Goal: Transaction & Acquisition: Purchase product/service

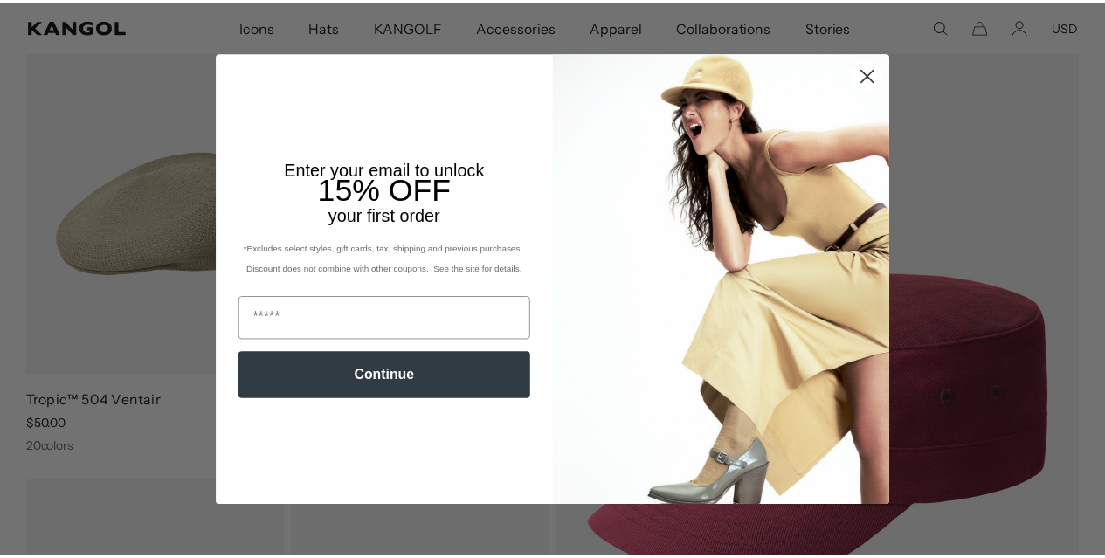
scroll to position [143, 0]
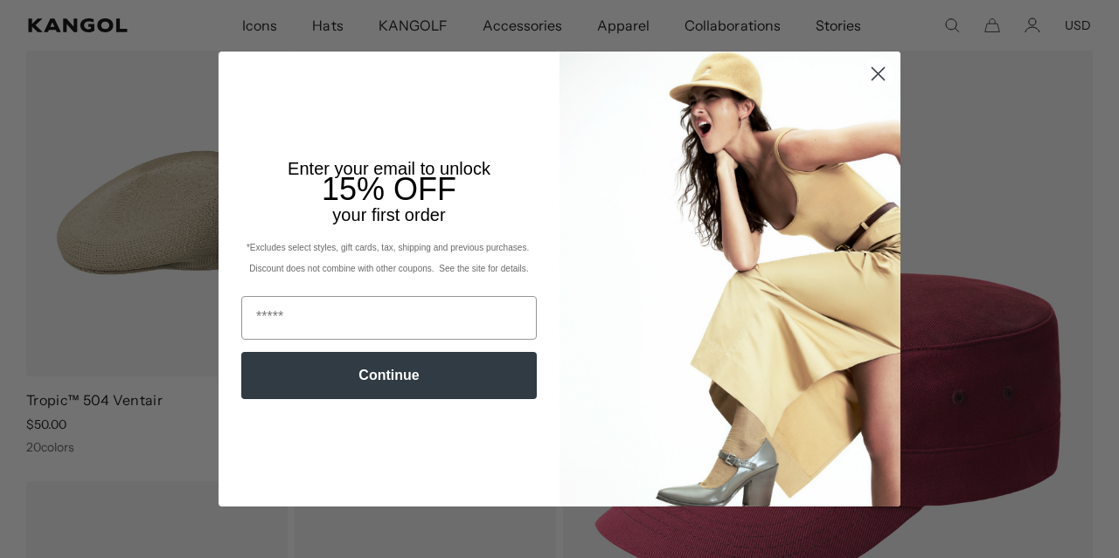
click at [872, 74] on icon "Close dialog" at bounding box center [878, 74] width 12 height 12
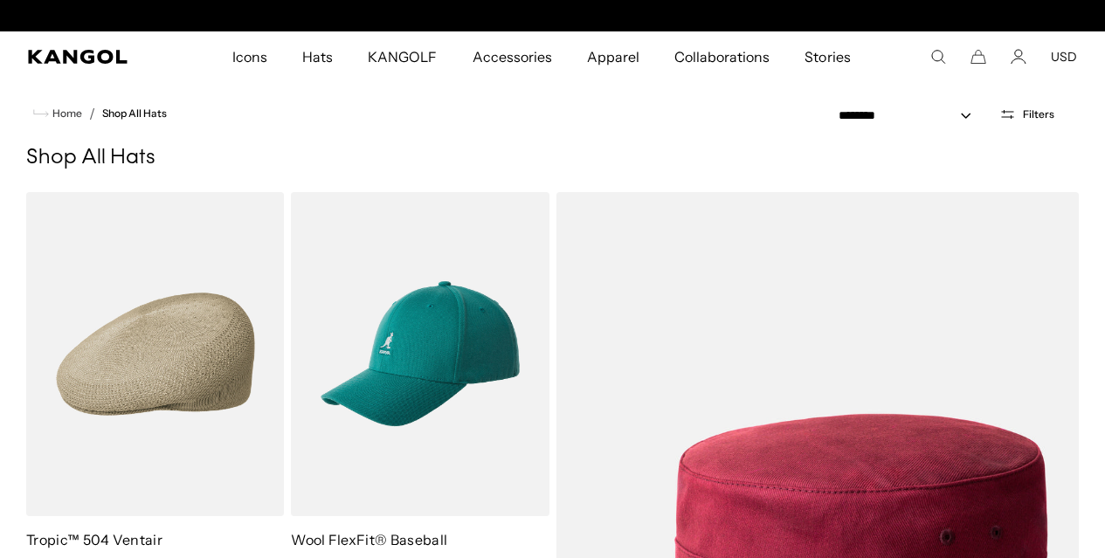
scroll to position [0, 0]
click at [331, 62] on span "Hats" at bounding box center [317, 56] width 31 height 51
click at [939, 53] on icon "Search here" at bounding box center [939, 57] width 16 height 16
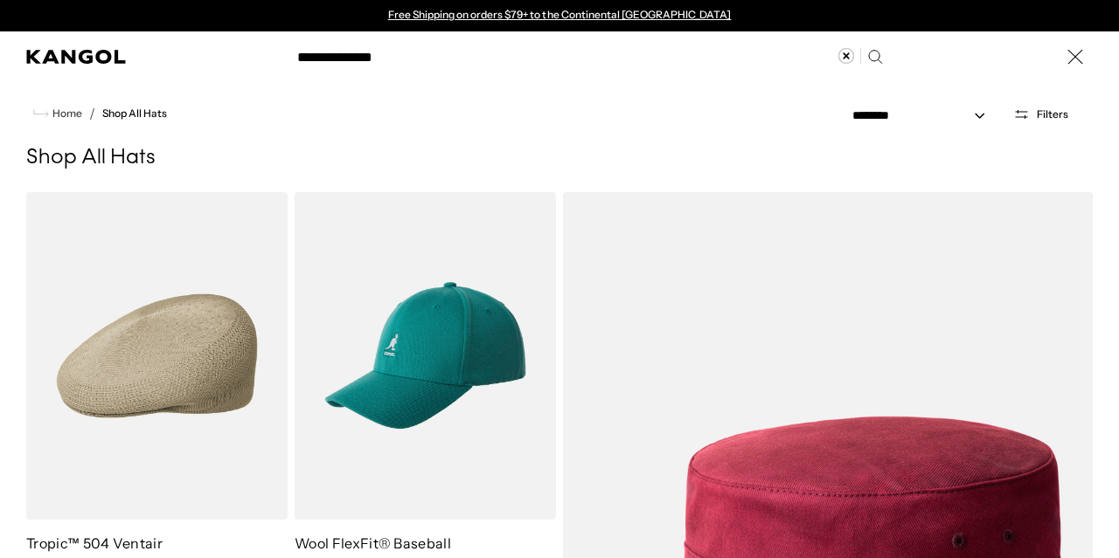
type input "**********"
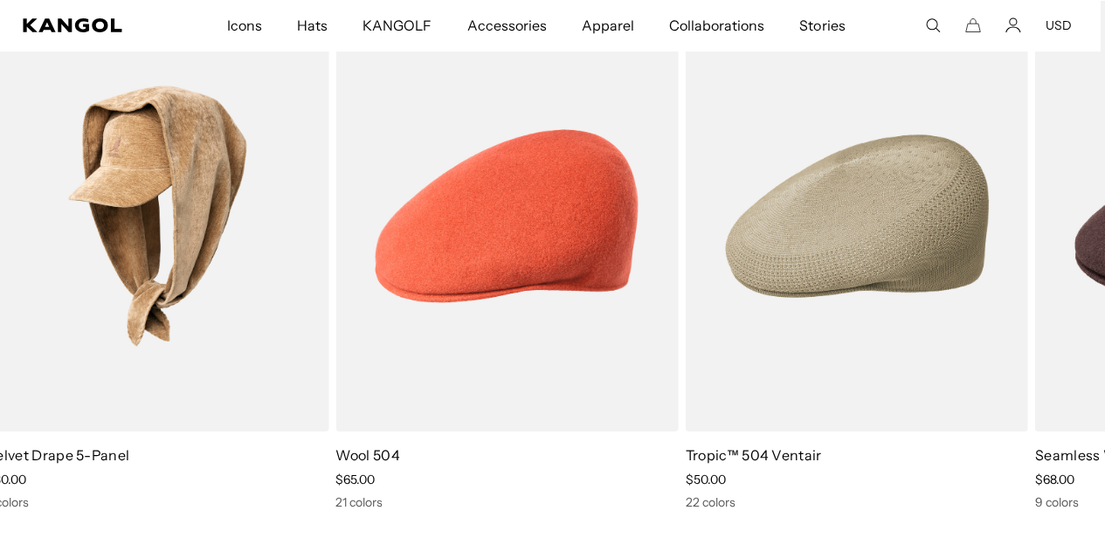
click at [316, 27] on span "Hats" at bounding box center [312, 25] width 31 height 51
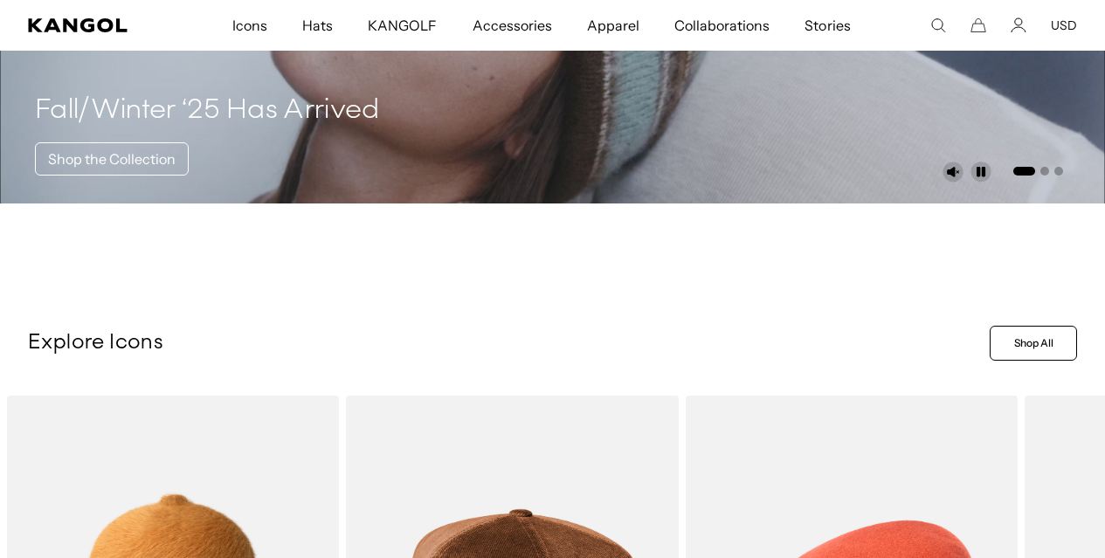
click at [261, 24] on span "Icons" at bounding box center [249, 25] width 35 height 51
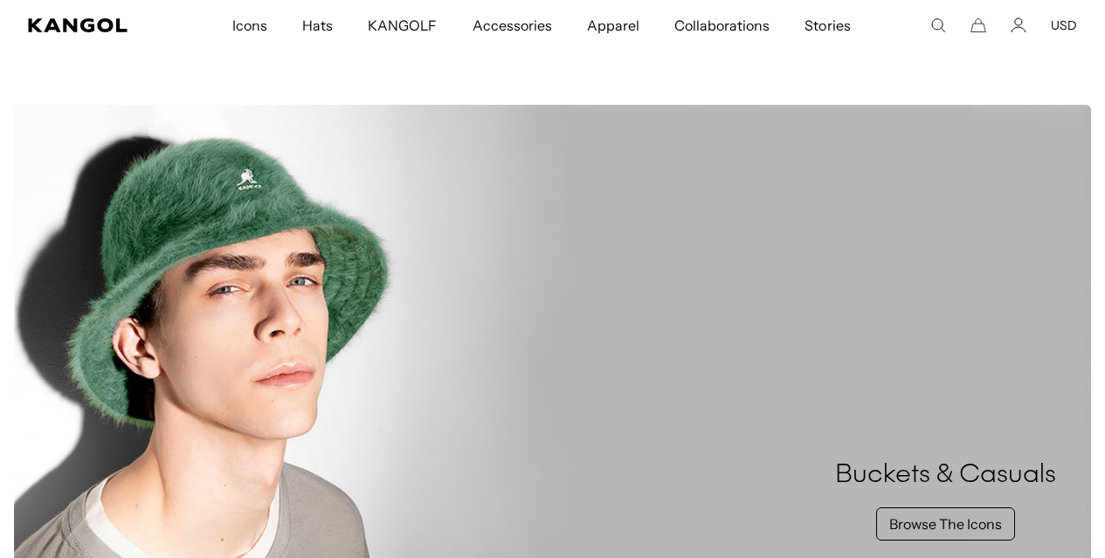
scroll to position [239, 0]
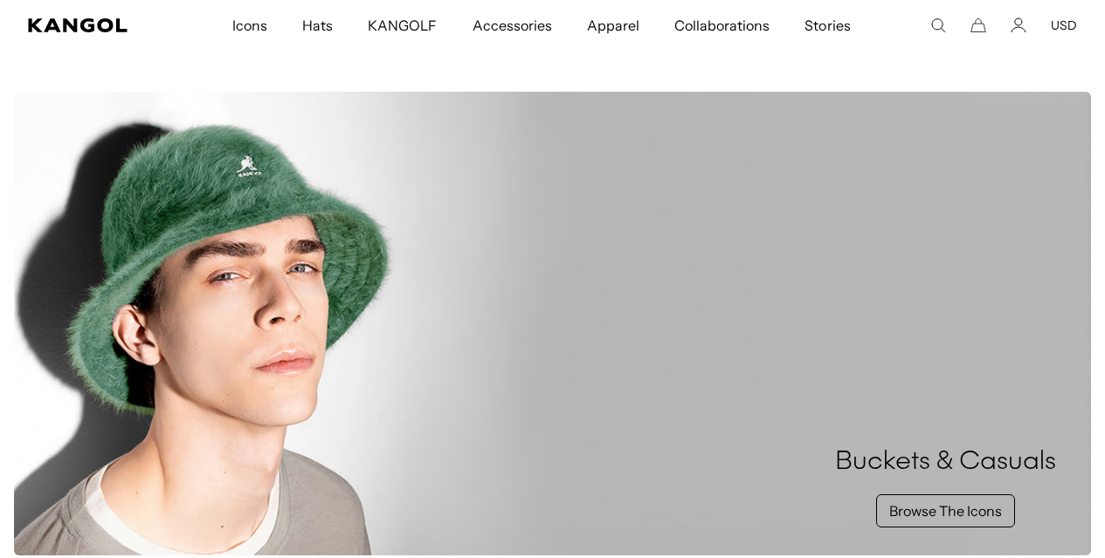
click at [258, 30] on span "Icons" at bounding box center [249, 25] width 35 height 51
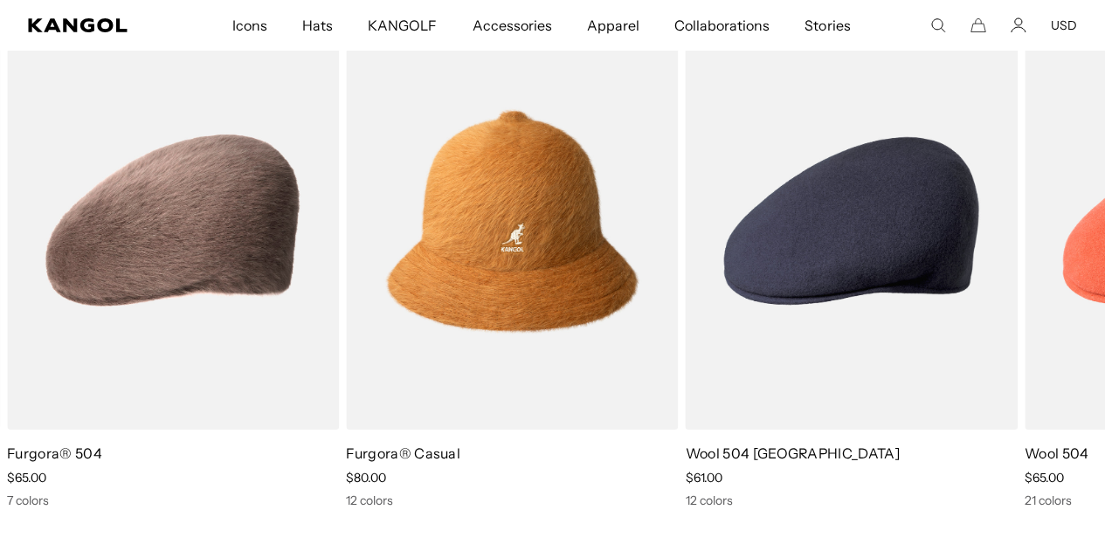
click at [0, 0] on img "5 of 5" at bounding box center [0, 0] width 0 height 0
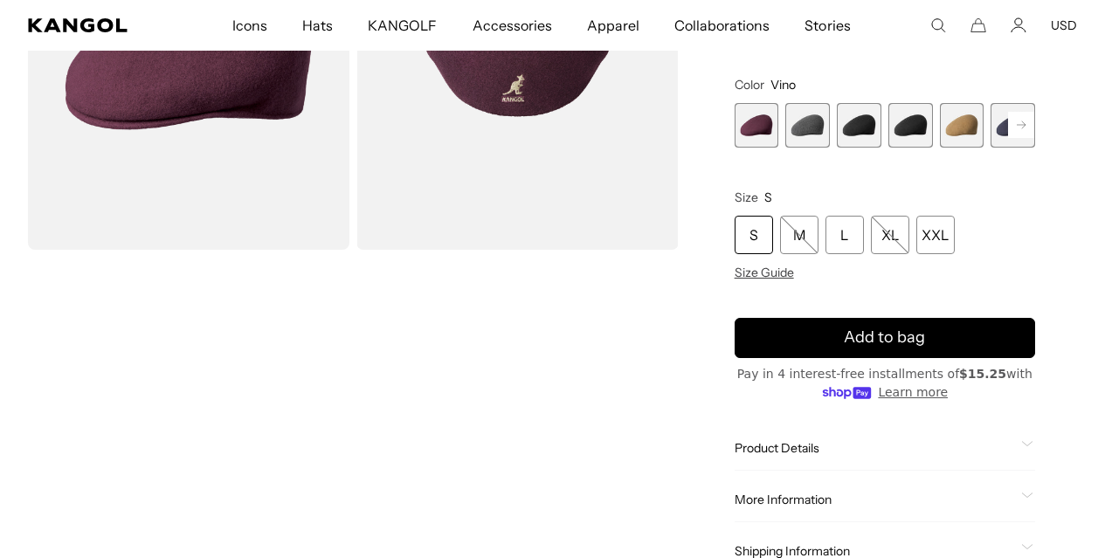
click at [830, 120] on span "2 of 12" at bounding box center [808, 125] width 45 height 45
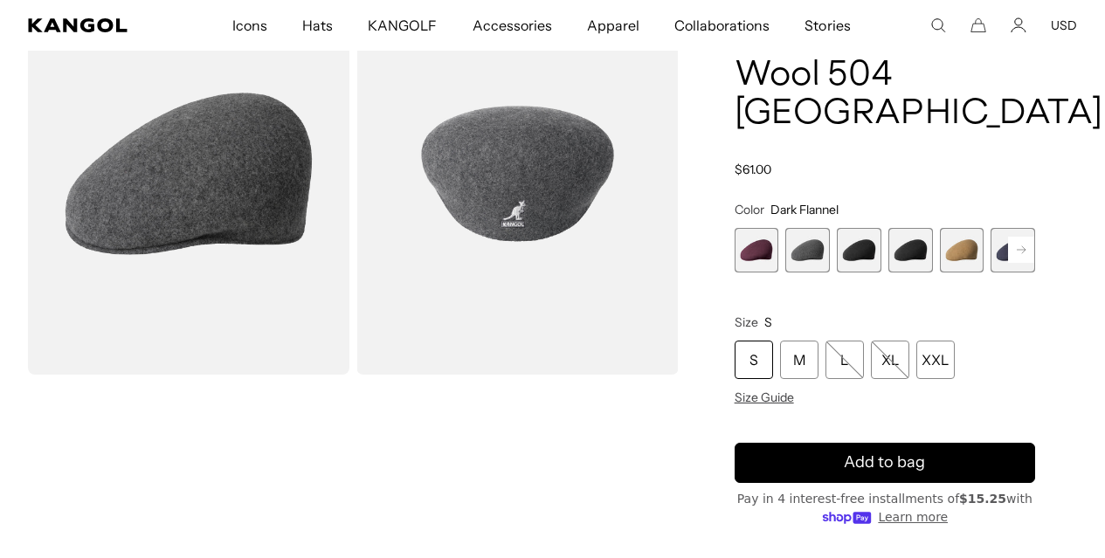
click at [865, 247] on span "3 of 12" at bounding box center [859, 250] width 45 height 45
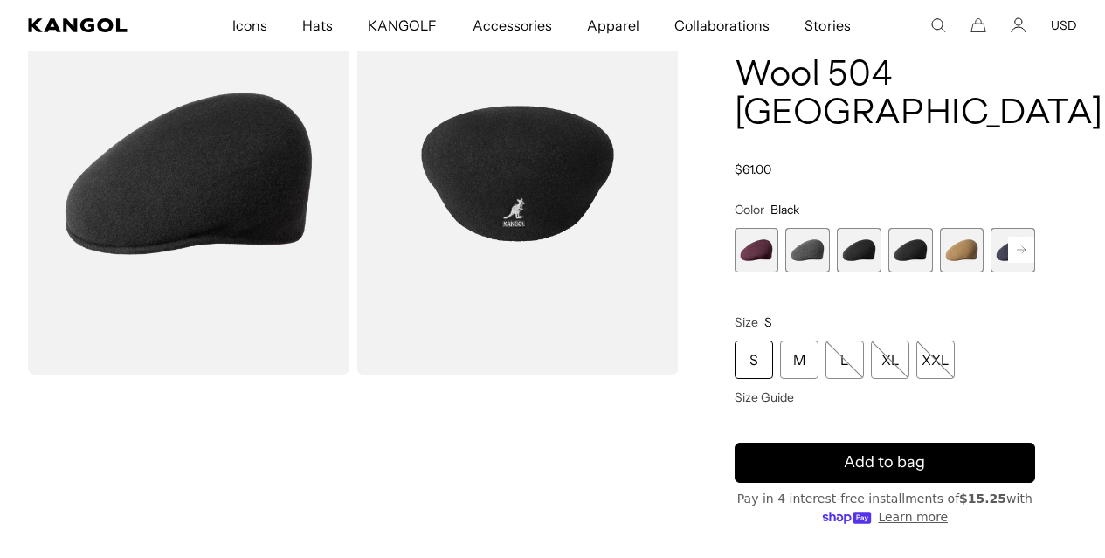
click at [904, 244] on span "4 of 12" at bounding box center [911, 250] width 45 height 45
click at [940, 245] on span "5 of 12" at bounding box center [962, 250] width 45 height 45
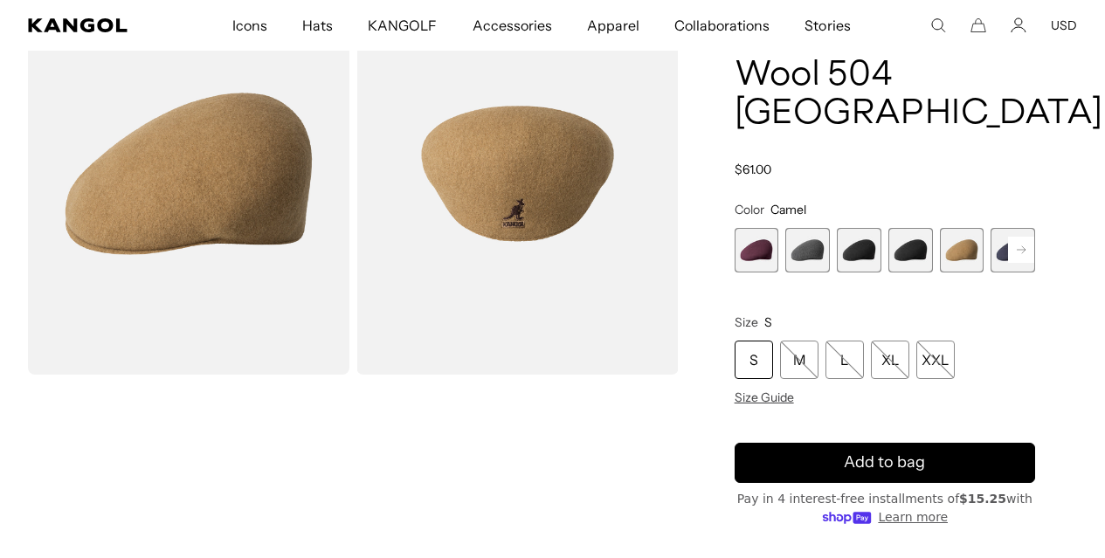
click at [1008, 241] on rect at bounding box center [1021, 250] width 26 height 26
click at [1008, 243] on rect at bounding box center [1021, 250] width 26 height 26
click at [918, 248] on span "6 of 12" at bounding box center [940, 250] width 45 height 45
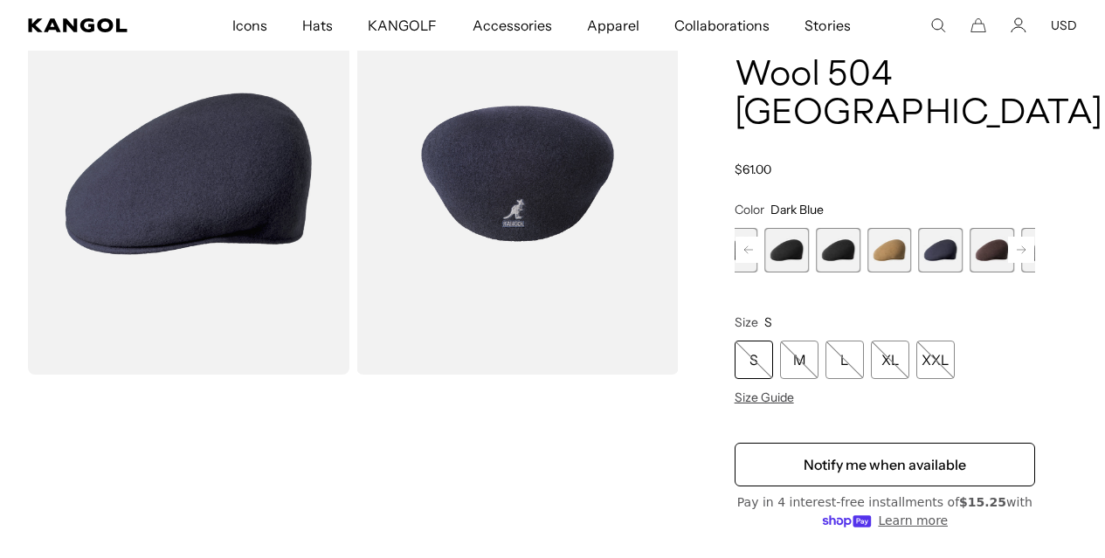
click at [970, 247] on span "7 of 12" at bounding box center [992, 250] width 45 height 45
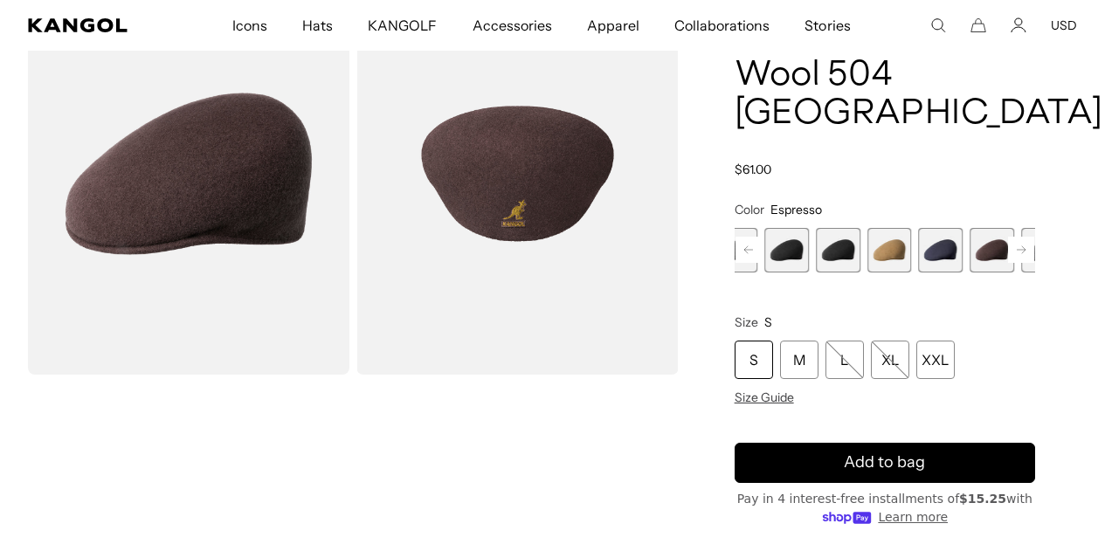
click at [970, 239] on span "7 of 12" at bounding box center [992, 250] width 45 height 45
click at [1017, 246] on icon at bounding box center [1021, 249] width 9 height 7
click at [985, 242] on span "8 of 12" at bounding box center [1007, 250] width 45 height 45
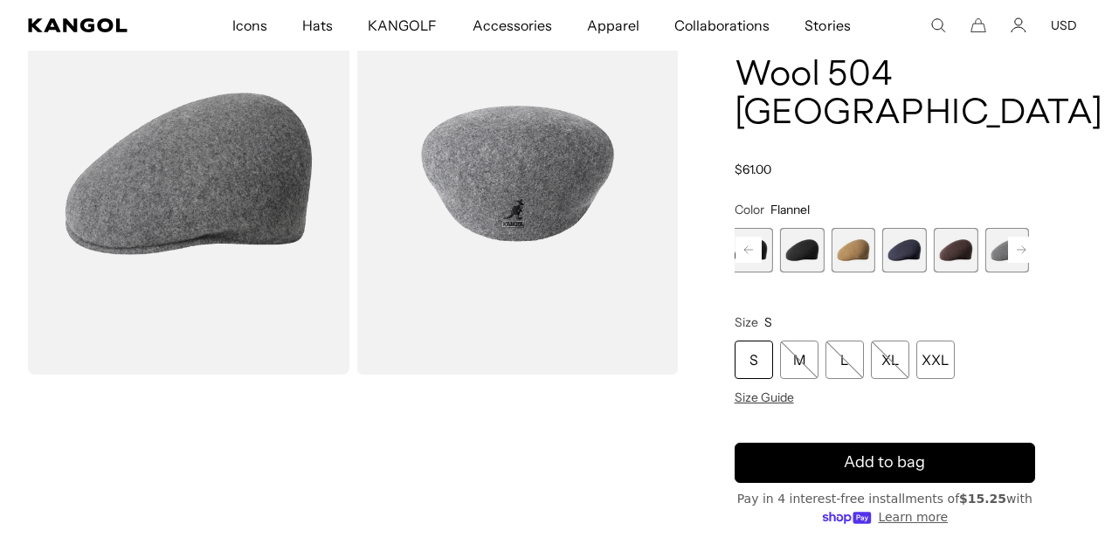
click at [1017, 246] on icon at bounding box center [1021, 249] width 9 height 7
click at [1008, 245] on rect at bounding box center [1021, 250] width 26 height 26
click at [1017, 246] on icon at bounding box center [1021, 249] width 9 height 7
click at [1082, 250] on span "12 of 12" at bounding box center [1104, 250] width 45 height 45
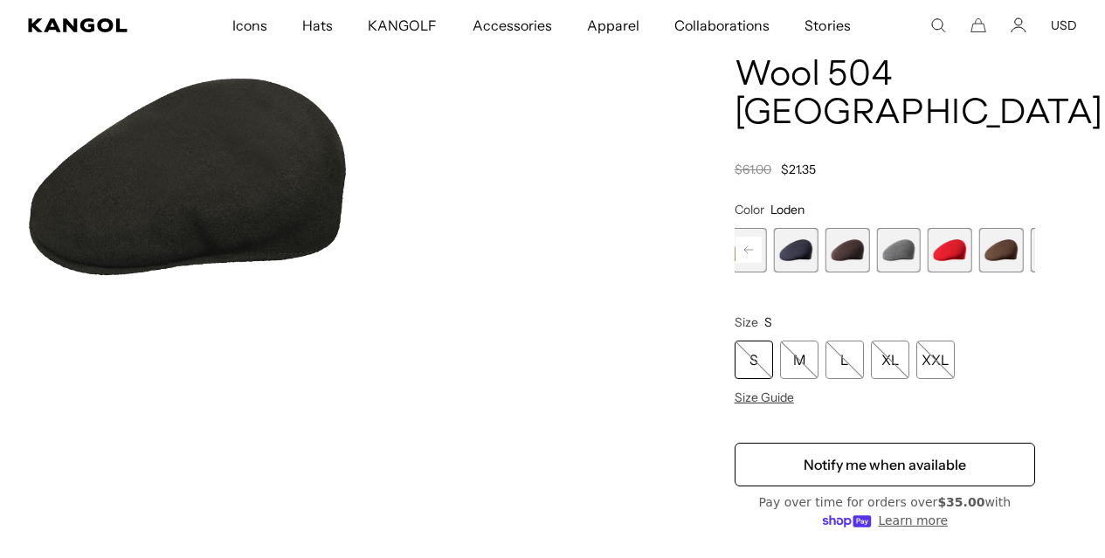
click at [1082, 248] on span "12 of 12" at bounding box center [1104, 250] width 45 height 45
click at [753, 246] on icon at bounding box center [749, 249] width 9 height 7
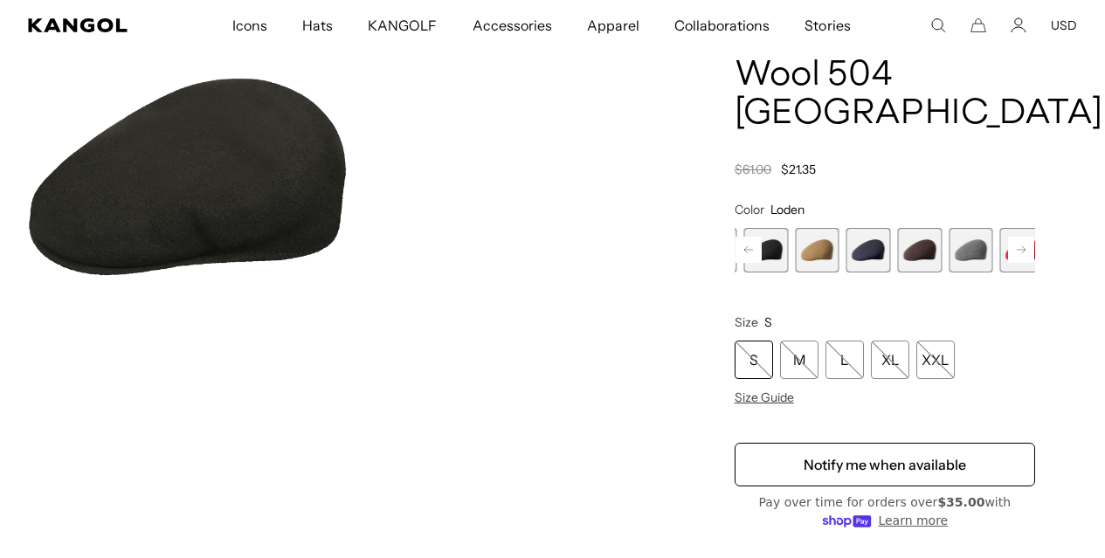
scroll to position [0, 360]
click at [762, 244] on rect at bounding box center [749, 250] width 26 height 26
click at [762, 237] on rect at bounding box center [749, 250] width 26 height 26
click at [753, 246] on icon at bounding box center [749, 249] width 9 height 7
click at [762, 246] on rect at bounding box center [749, 250] width 26 height 26
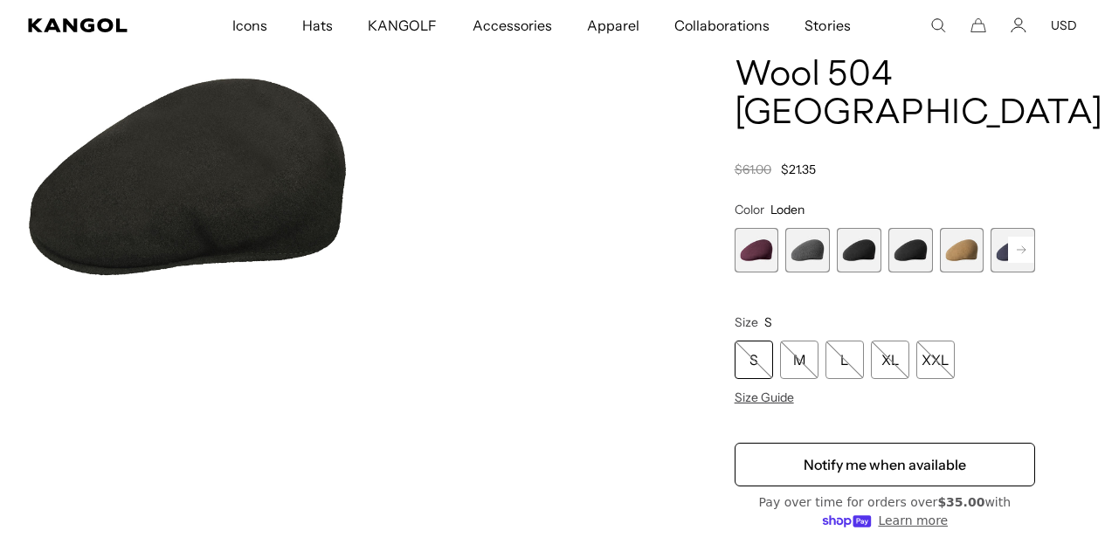
scroll to position [0, 0]
click at [779, 244] on span "1 of 12" at bounding box center [757, 250] width 45 height 45
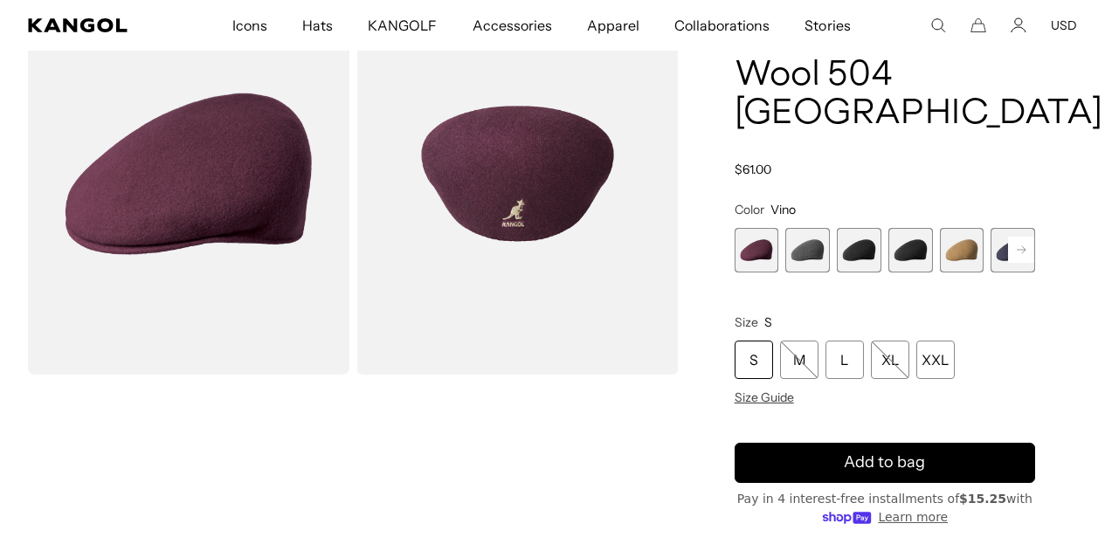
click at [871, 246] on span "3 of 12" at bounding box center [859, 250] width 45 height 45
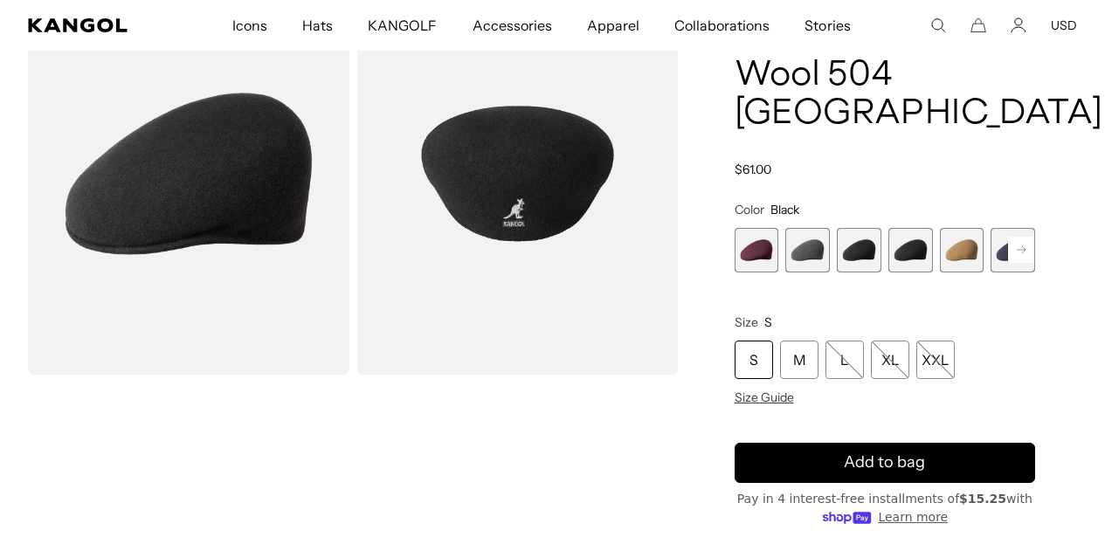
scroll to position [0, 360]
click at [904, 249] on span "4 of 12" at bounding box center [911, 250] width 45 height 45
click at [867, 246] on span "3 of 12" at bounding box center [859, 250] width 45 height 45
click at [830, 245] on span "2 of 12" at bounding box center [808, 250] width 45 height 45
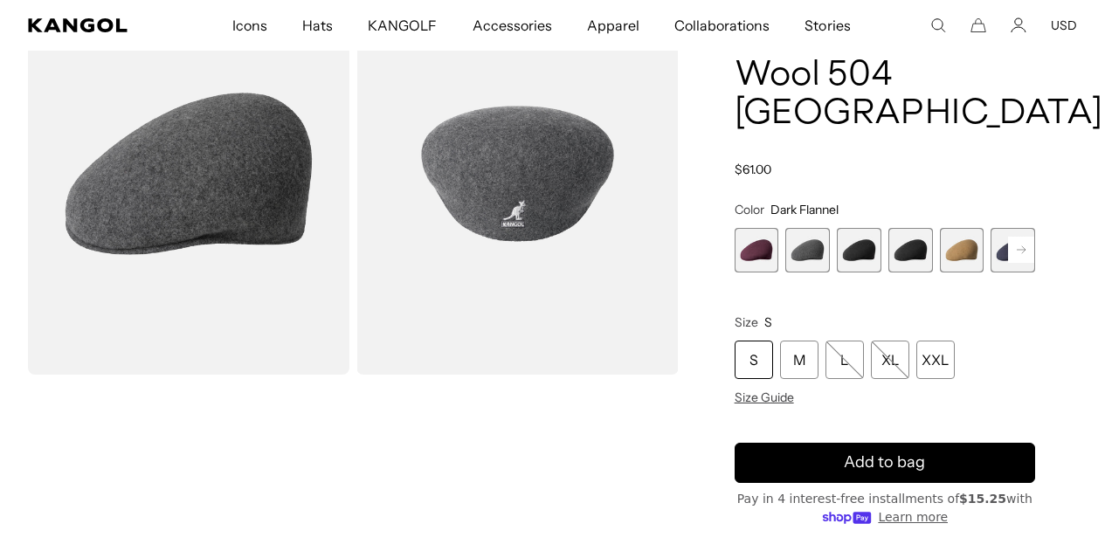
scroll to position [0, 360]
click at [900, 251] on span "4 of 12" at bounding box center [911, 250] width 45 height 45
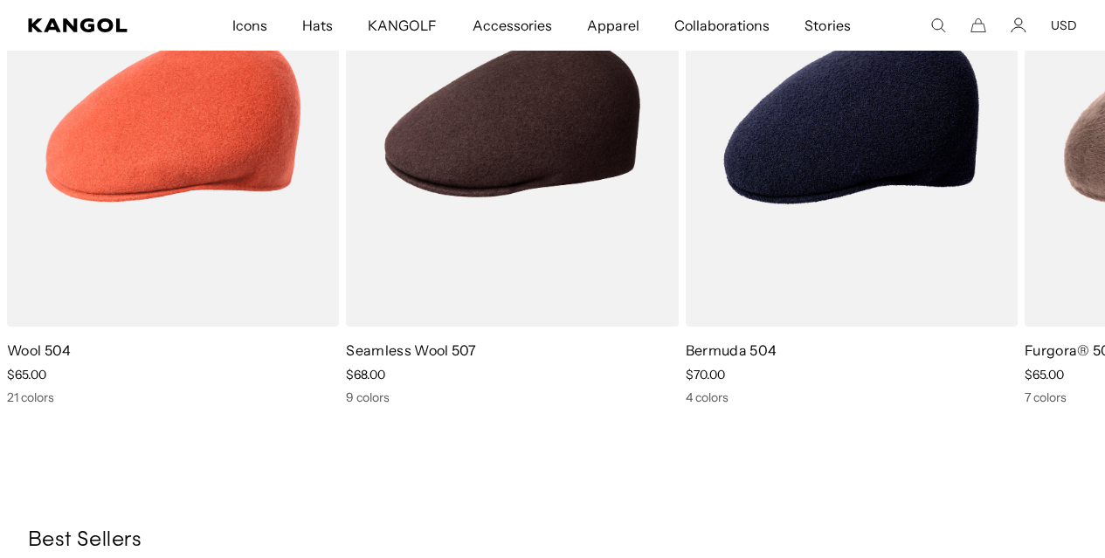
scroll to position [0, 360]
click at [0, 0] on img "2 of 5" at bounding box center [0, 0] width 0 height 0
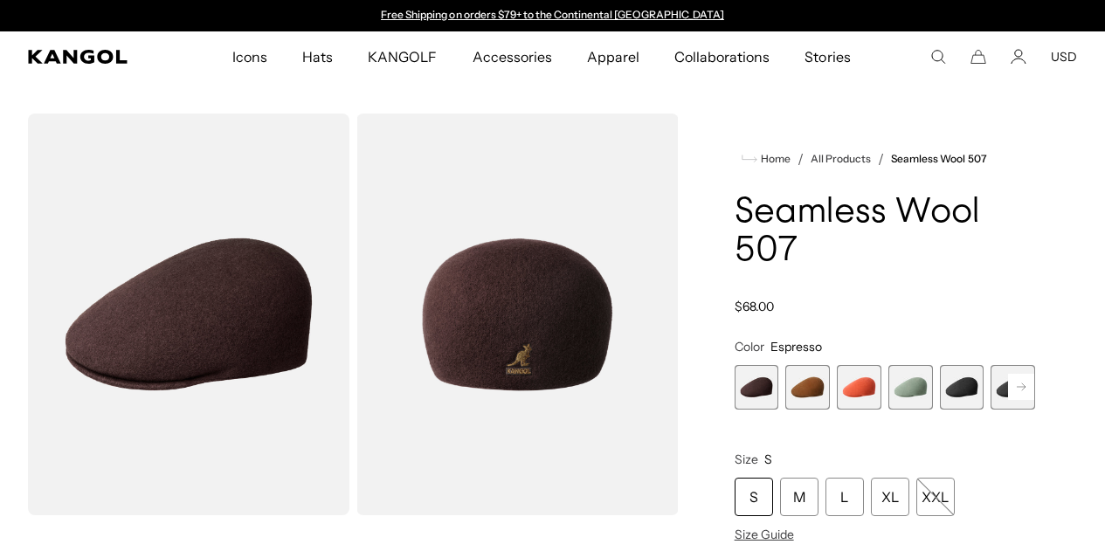
click at [941, 386] on span "5 of 9" at bounding box center [962, 387] width 45 height 45
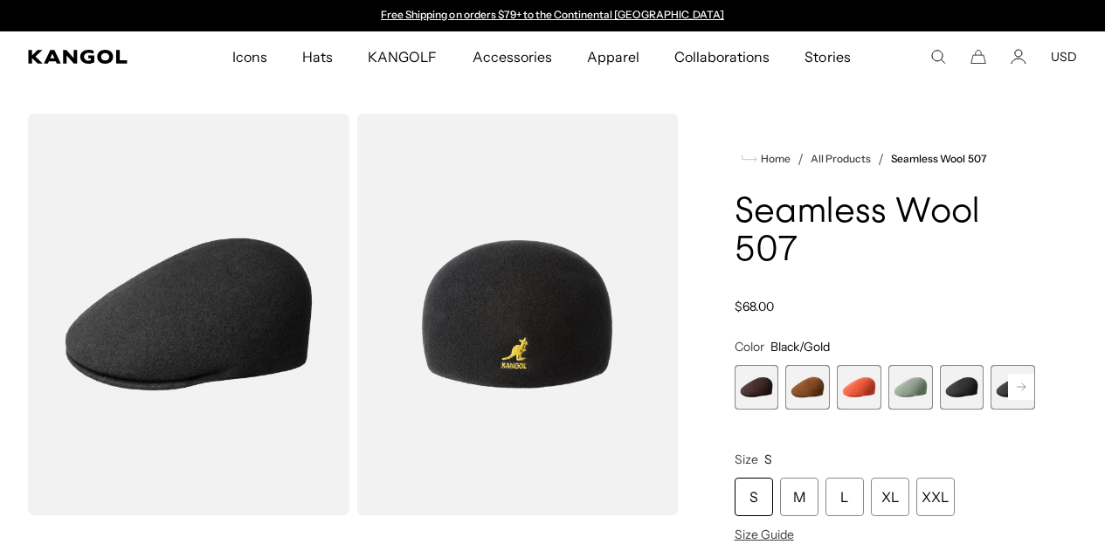
click at [1017, 384] on icon at bounding box center [1021, 387] width 9 height 7
click at [955, 391] on span "6 of 9" at bounding box center [977, 387] width 45 height 45
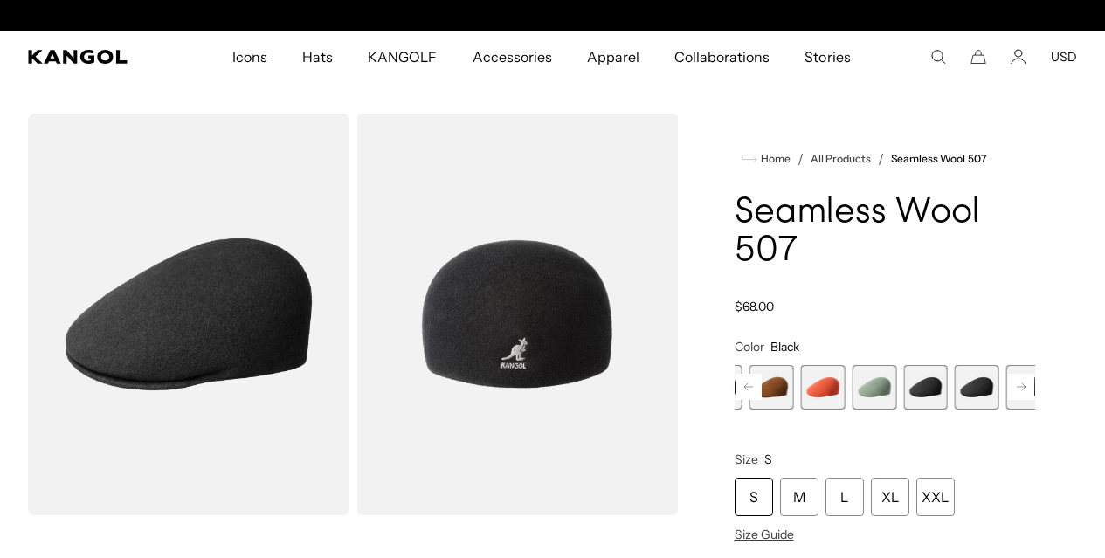
scroll to position [0, 360]
click at [864, 487] on div "L" at bounding box center [845, 497] width 38 height 38
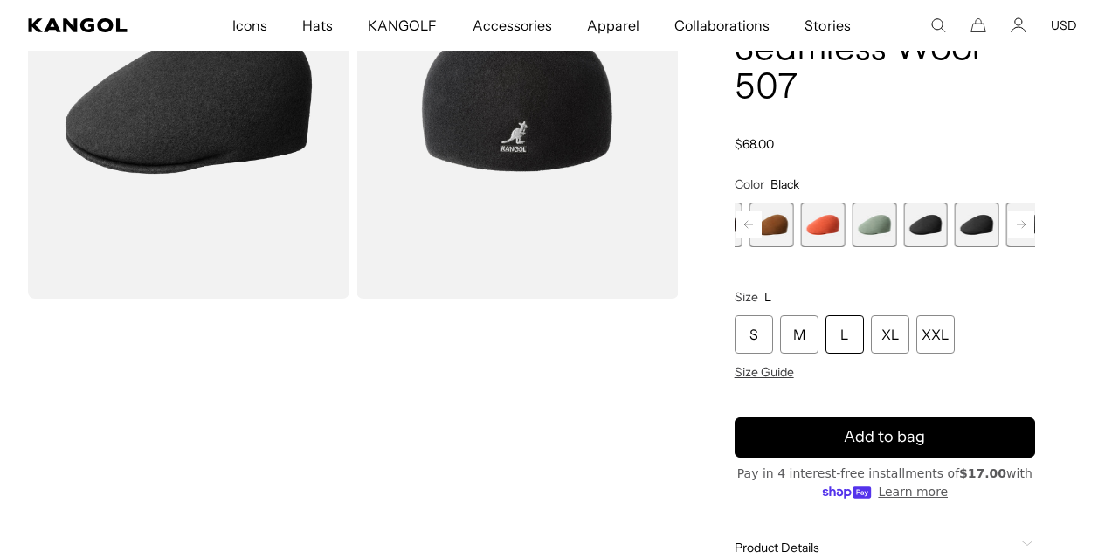
scroll to position [225, 0]
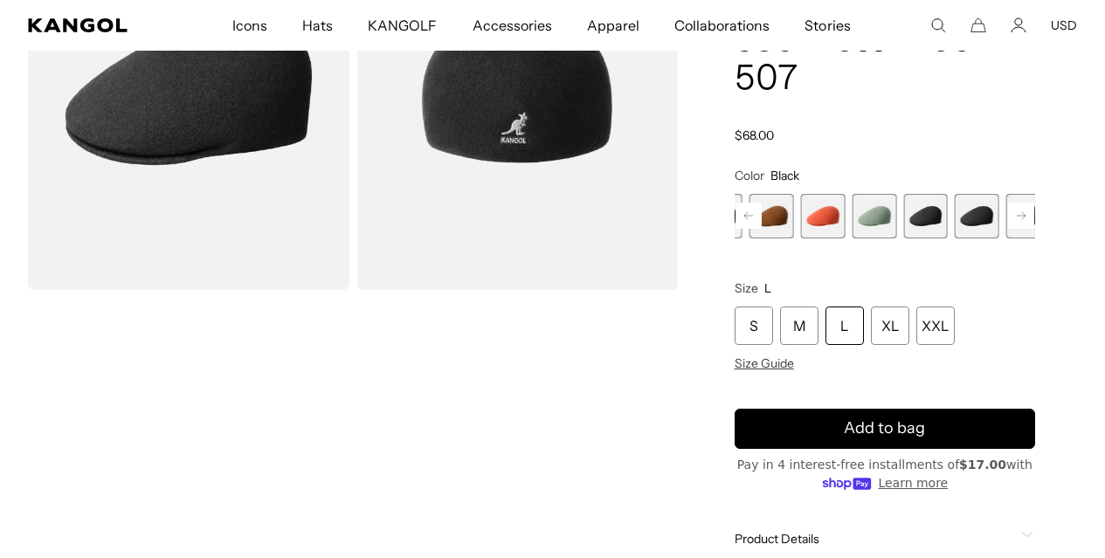
click at [864, 307] on div "L" at bounding box center [845, 326] width 38 height 38
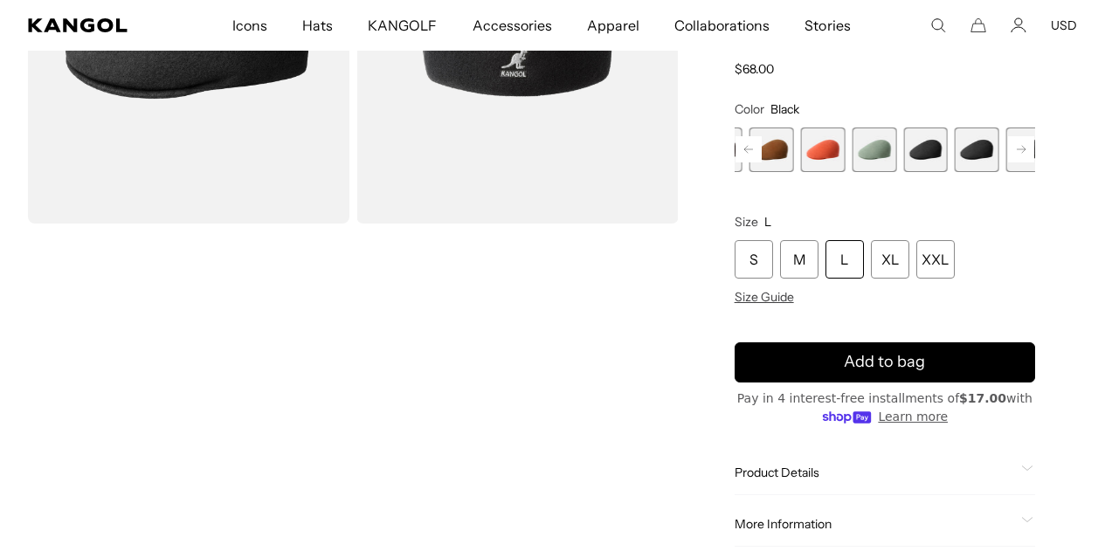
scroll to position [296, 0]
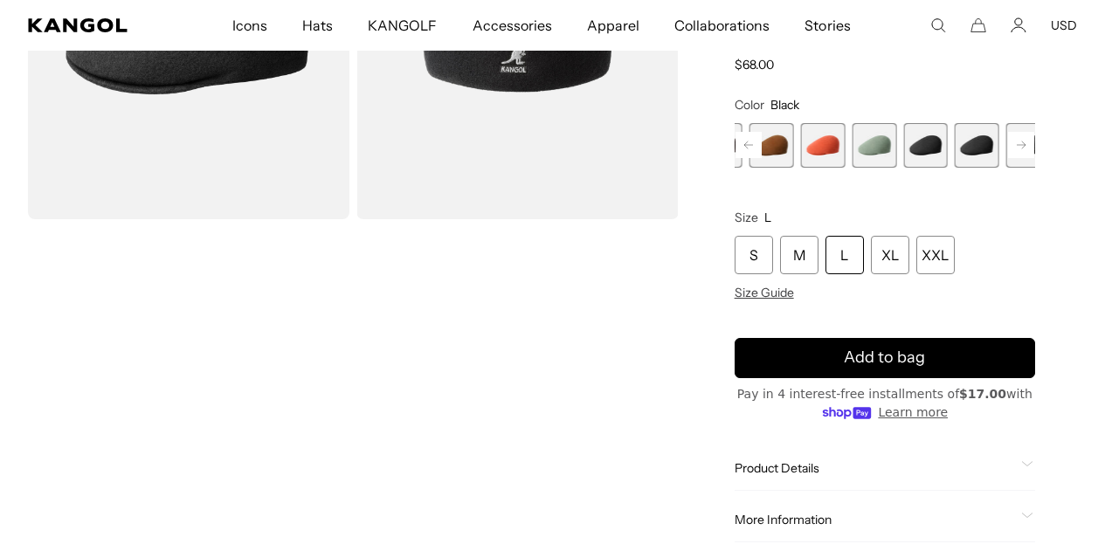
click at [864, 236] on div "L" at bounding box center [845, 255] width 38 height 38
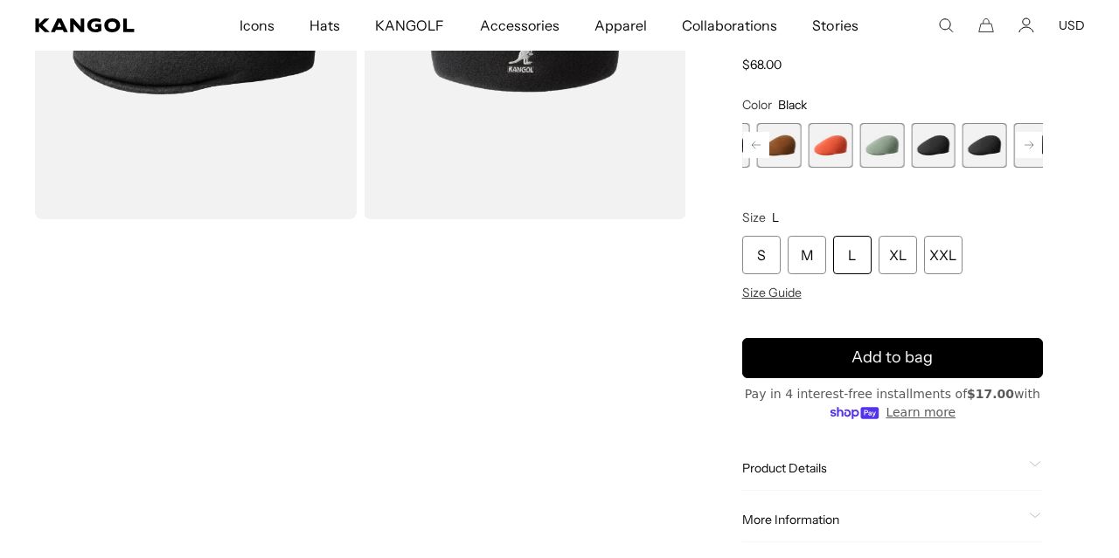
scroll to position [0, 0]
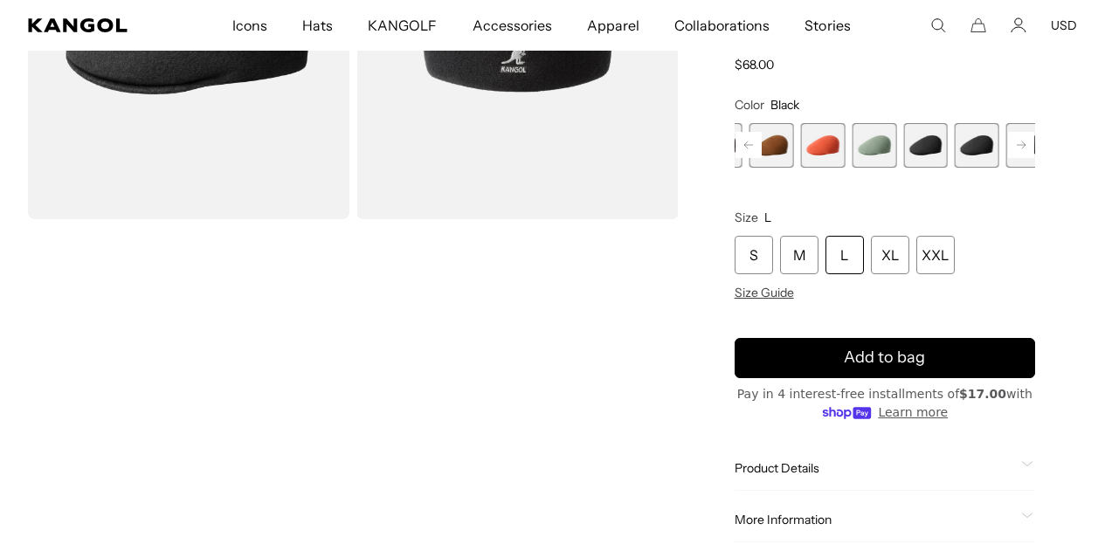
click at [909, 363] on span "Add to bag" at bounding box center [884, 358] width 81 height 24
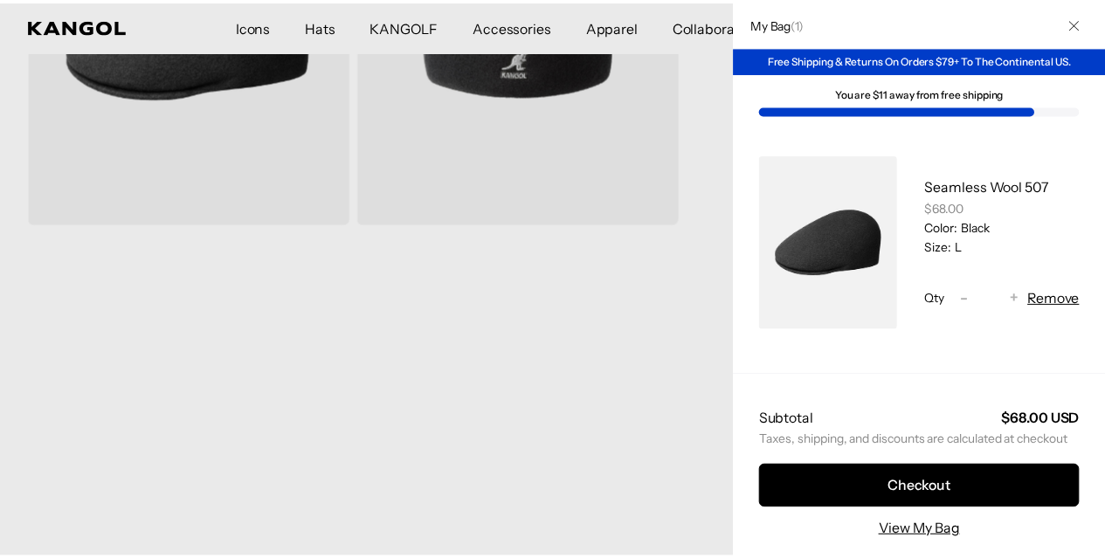
scroll to position [0, 360]
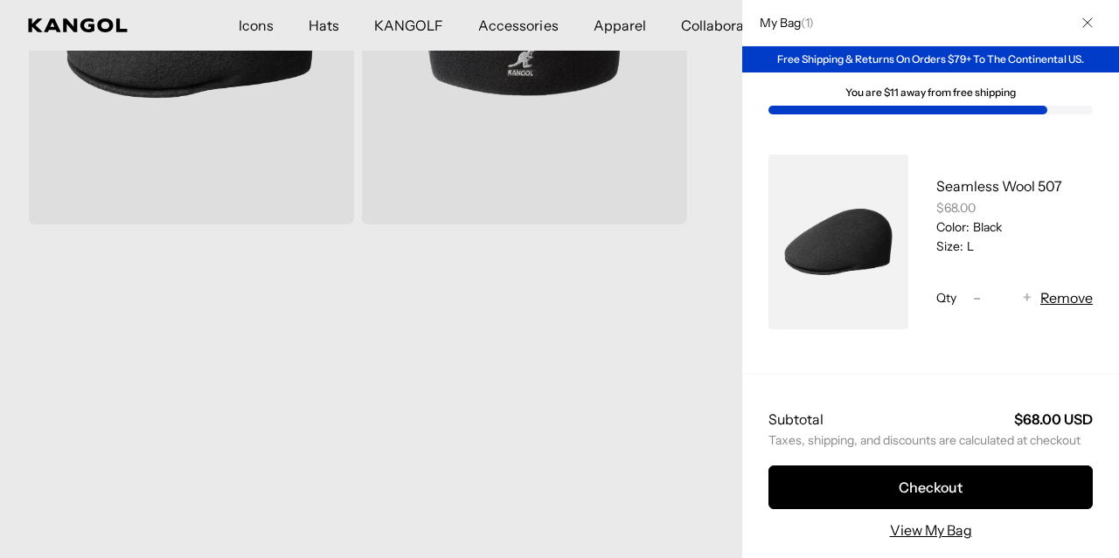
click at [598, 358] on div at bounding box center [559, 279] width 1119 height 558
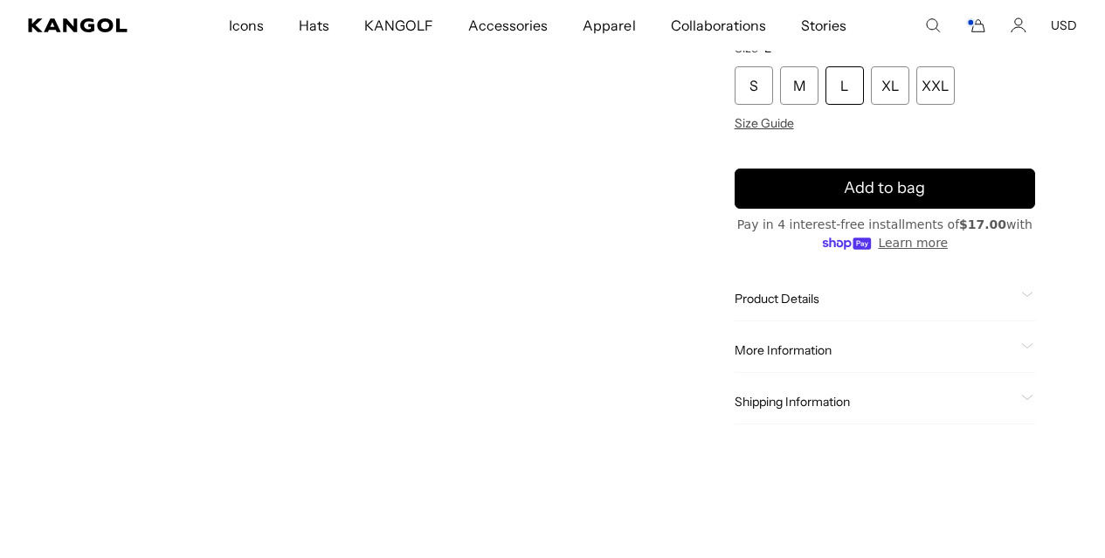
scroll to position [516, 0]
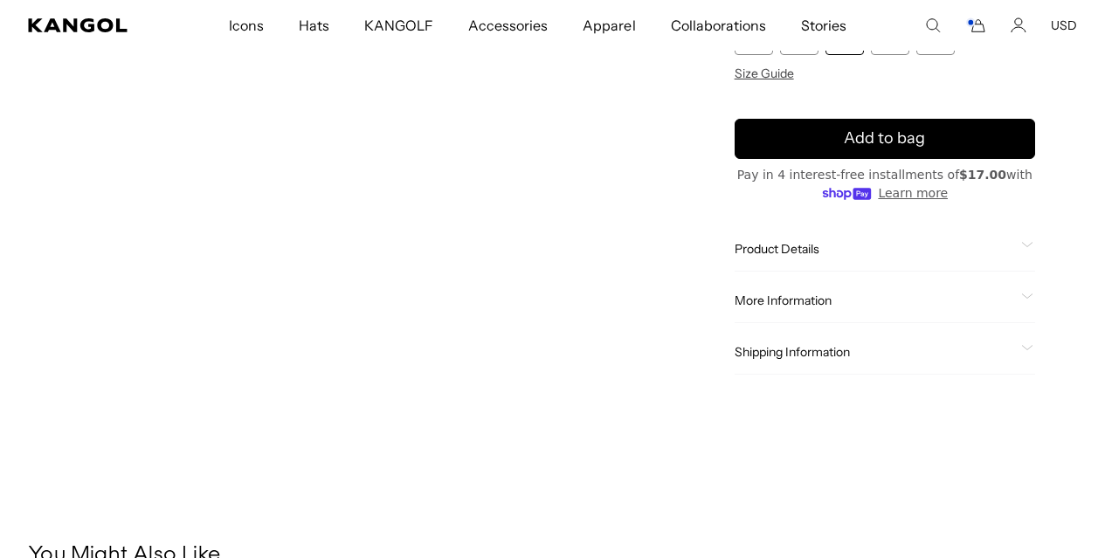
click at [864, 250] on span "Product Details" at bounding box center [875, 249] width 280 height 16
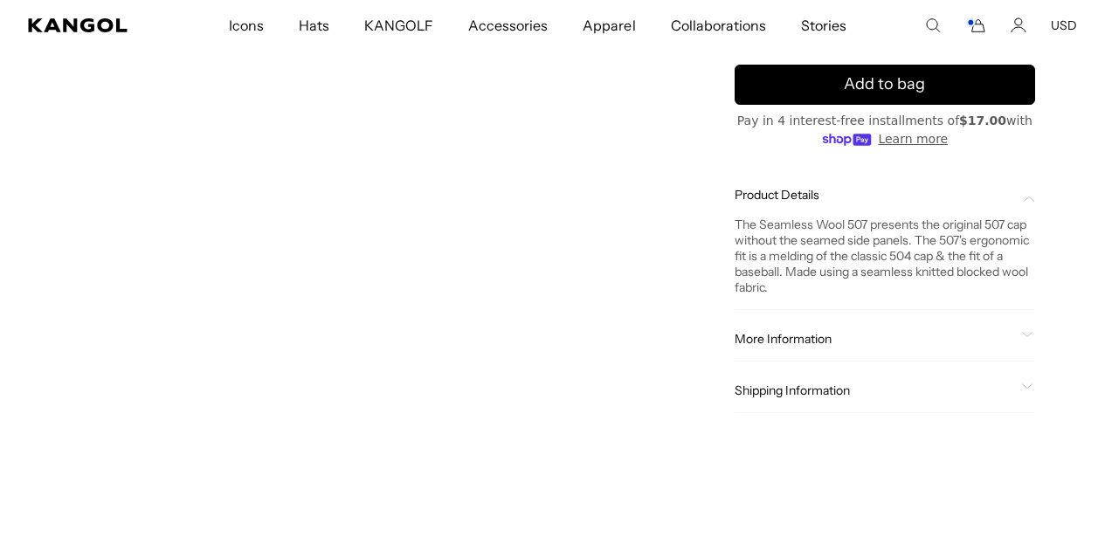
scroll to position [0, 360]
click at [1022, 338] on icon at bounding box center [1028, 335] width 12 height 6
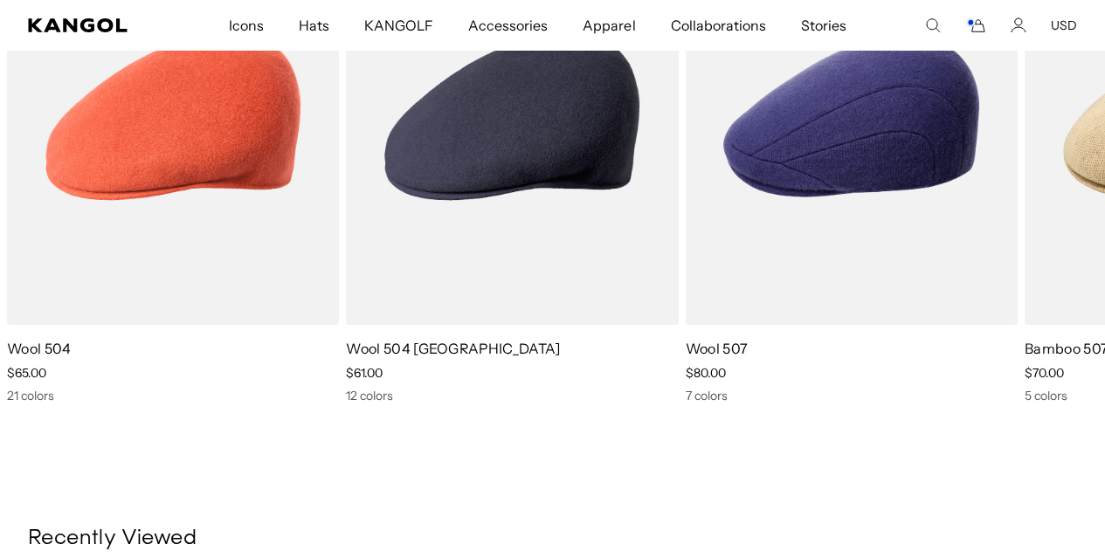
scroll to position [0, 0]
click at [409, 357] on link "Wool 504 [GEOGRAPHIC_DATA]" at bounding box center [453, 348] width 214 height 17
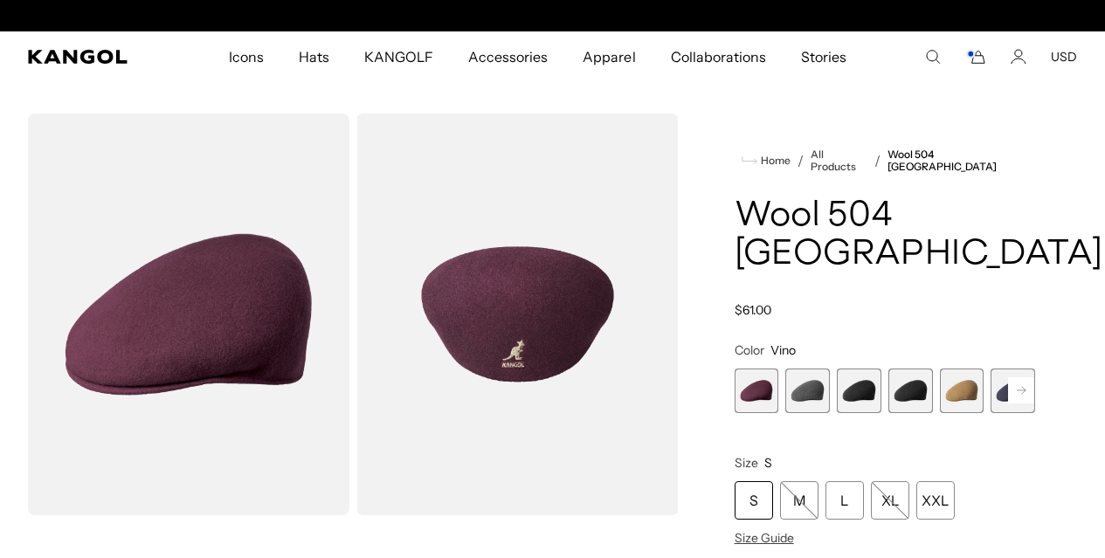
scroll to position [0, 360]
click at [828, 386] on span "2 of 12" at bounding box center [808, 391] width 45 height 45
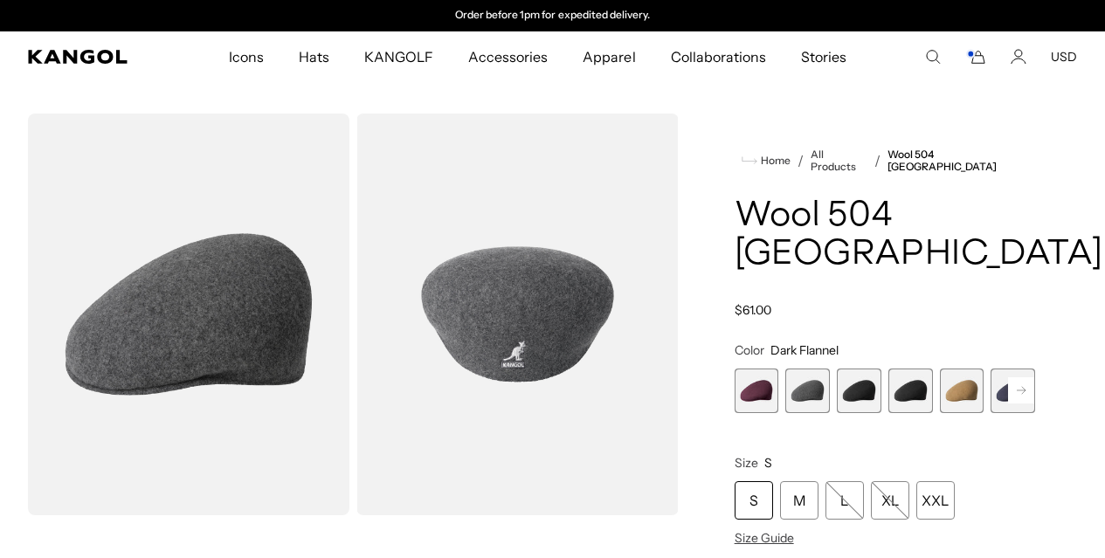
click at [876, 390] on span "3 of 12" at bounding box center [859, 391] width 45 height 45
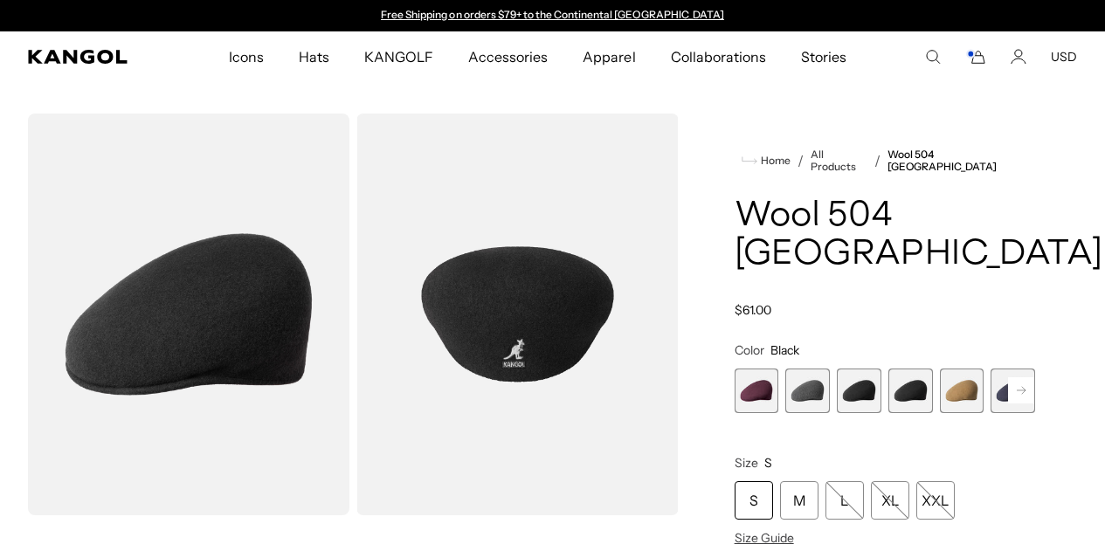
click at [904, 388] on span "4 of 12" at bounding box center [911, 391] width 45 height 45
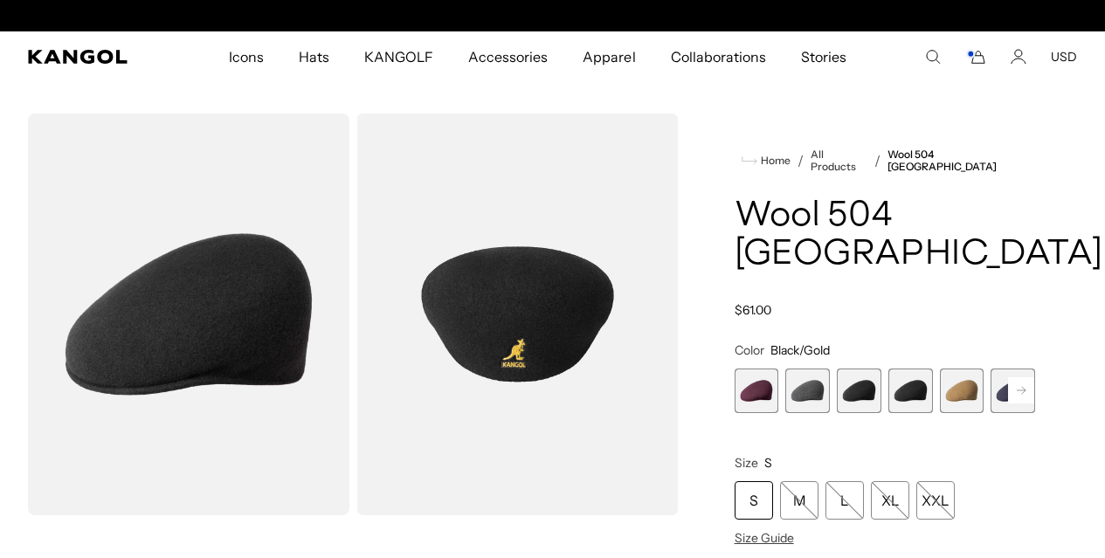
click at [940, 386] on span "5 of 12" at bounding box center [962, 391] width 45 height 45
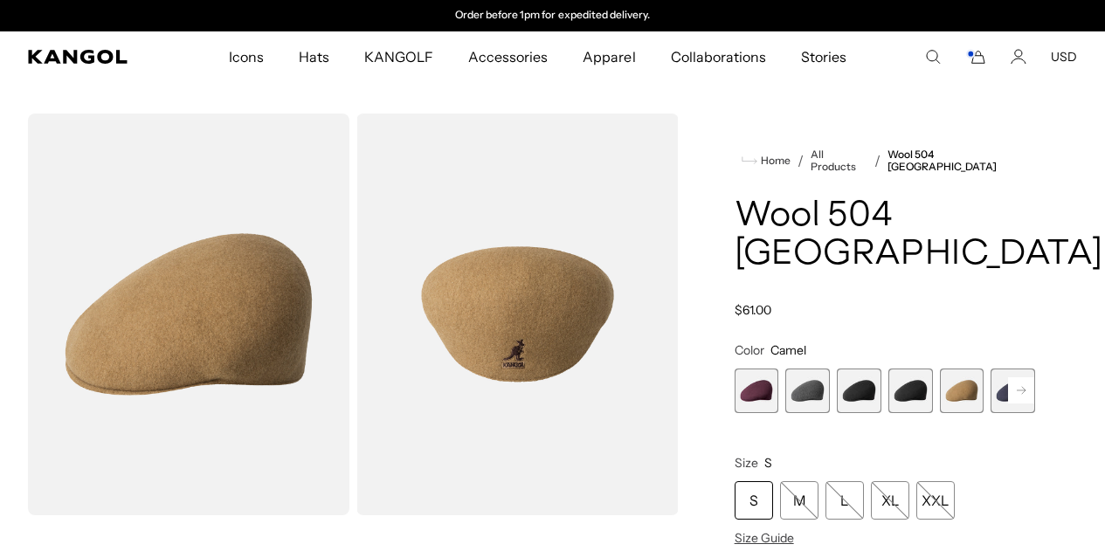
click at [1008, 385] on rect at bounding box center [1021, 391] width 26 height 26
click at [955, 384] on span "6 of 12" at bounding box center [977, 391] width 45 height 45
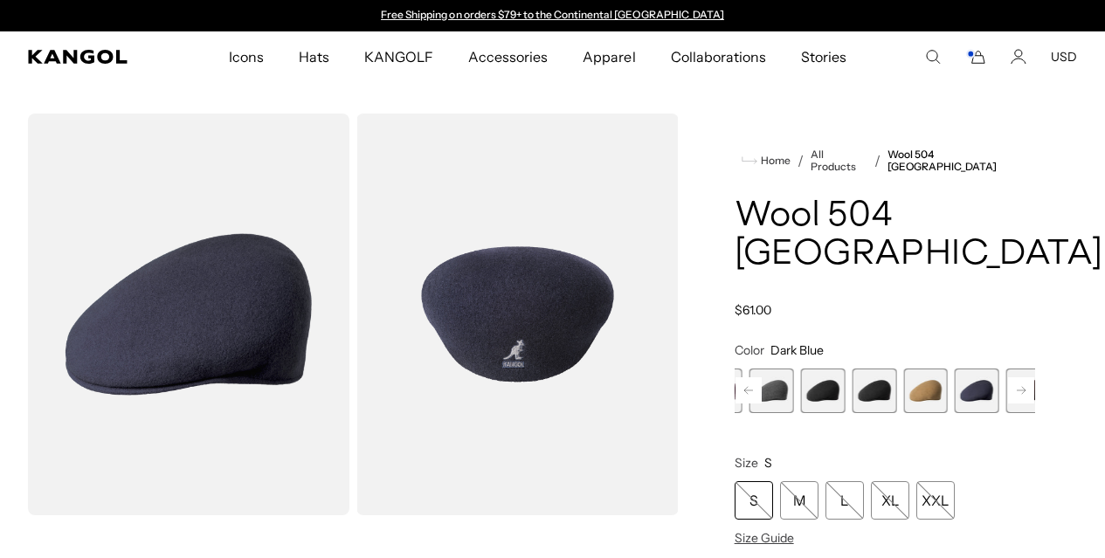
click at [1008, 386] on rect at bounding box center [1021, 391] width 26 height 26
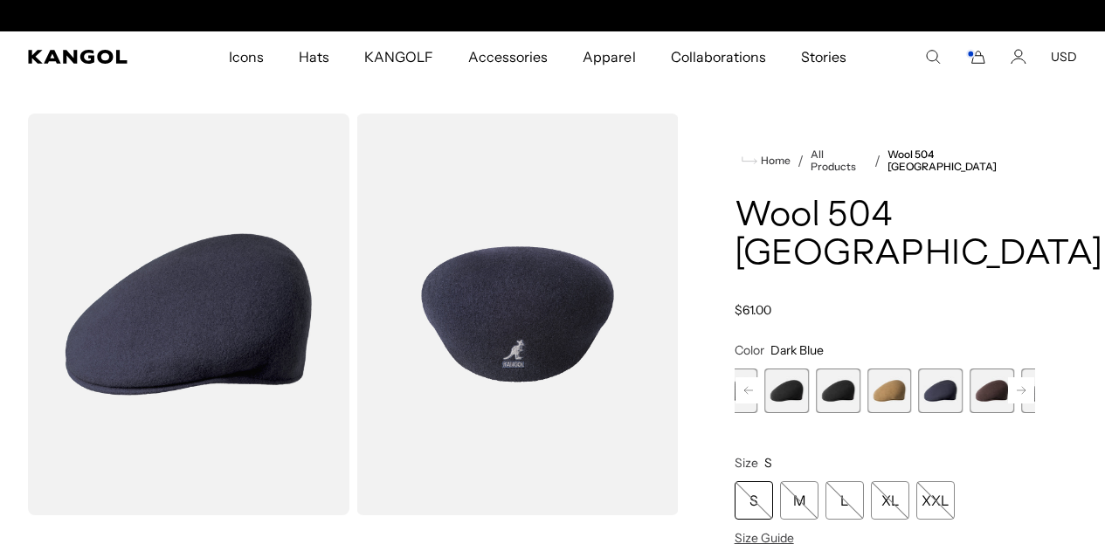
scroll to position [0, 360]
click at [970, 380] on span "7 of 12" at bounding box center [992, 391] width 45 height 45
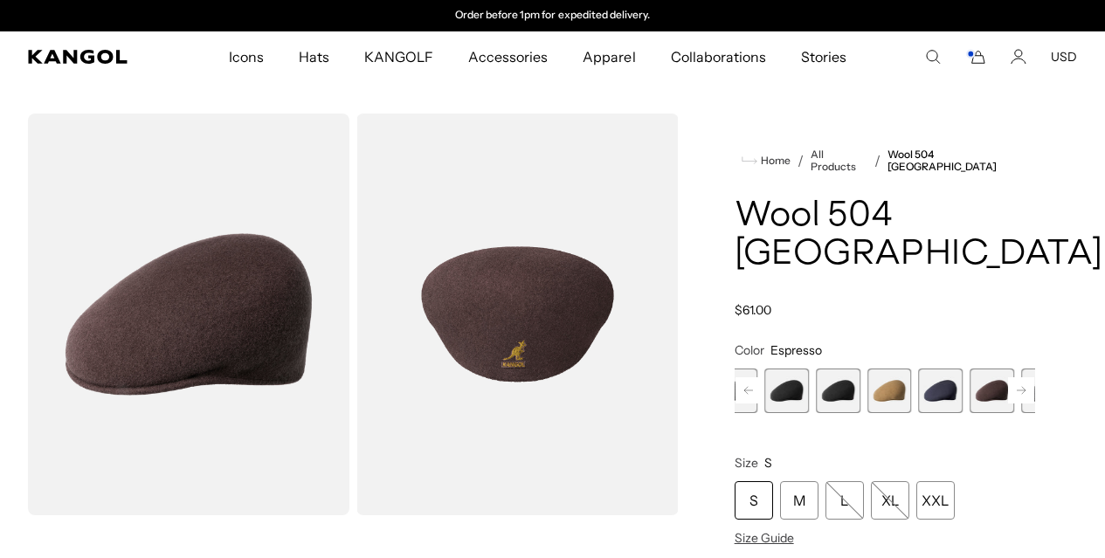
click at [1008, 385] on rect at bounding box center [1021, 391] width 26 height 26
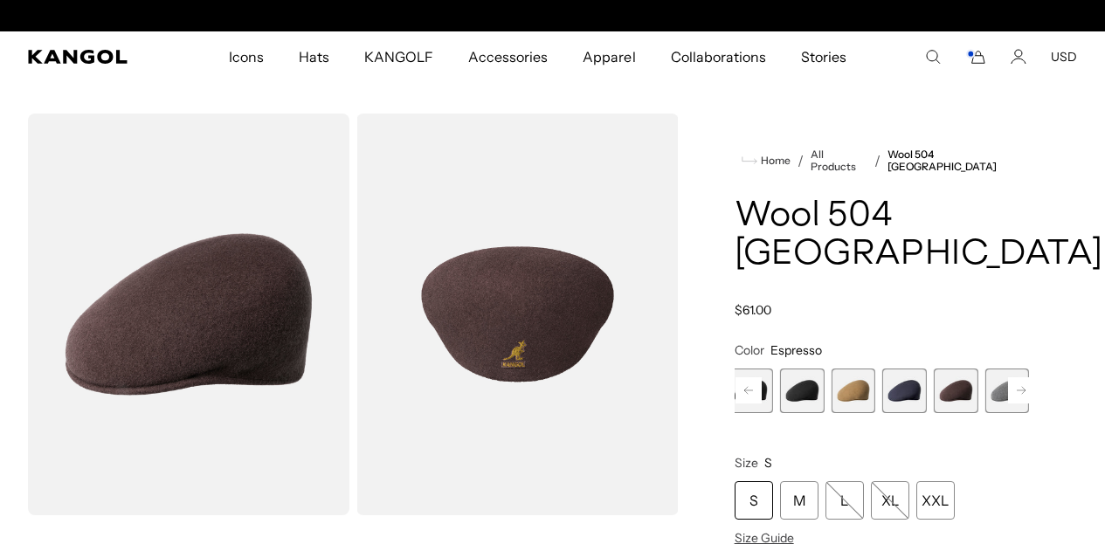
click at [985, 388] on span "8 of 12" at bounding box center [1007, 391] width 45 height 45
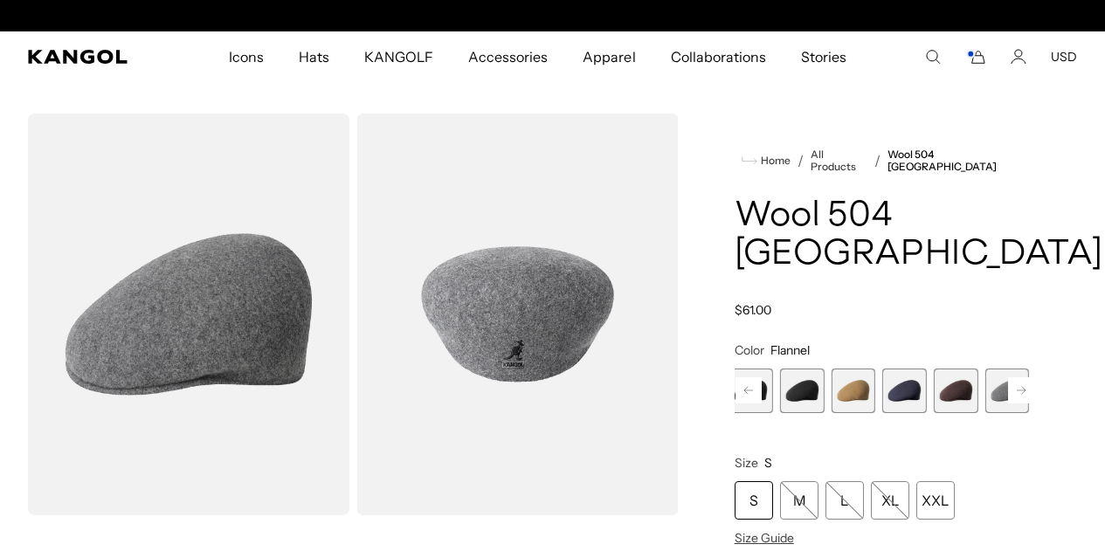
scroll to position [0, 360]
click at [1017, 387] on icon at bounding box center [1021, 390] width 9 height 7
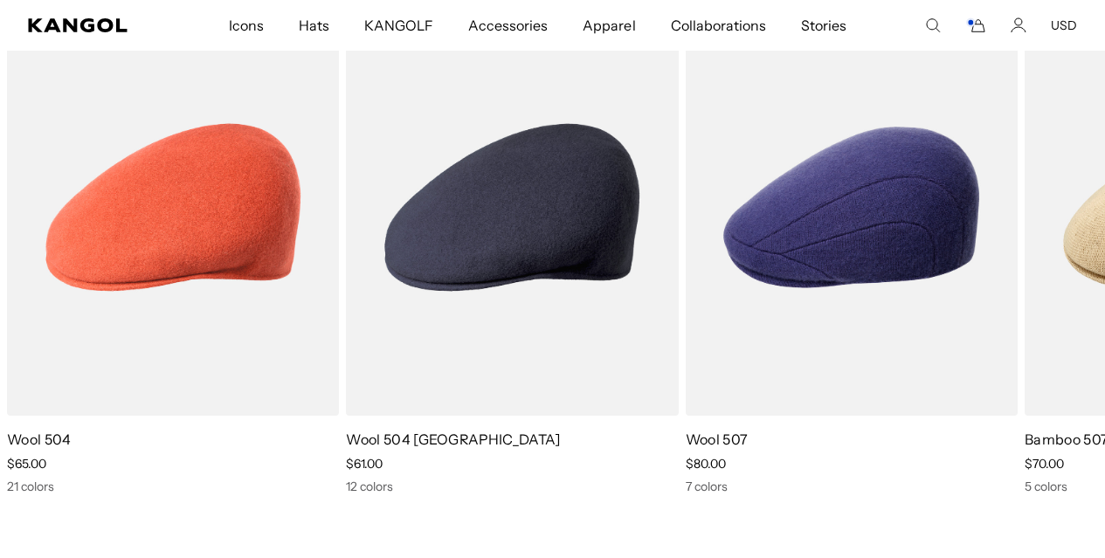
click at [47, 440] on link "Wool 504" at bounding box center [39, 439] width 65 height 17
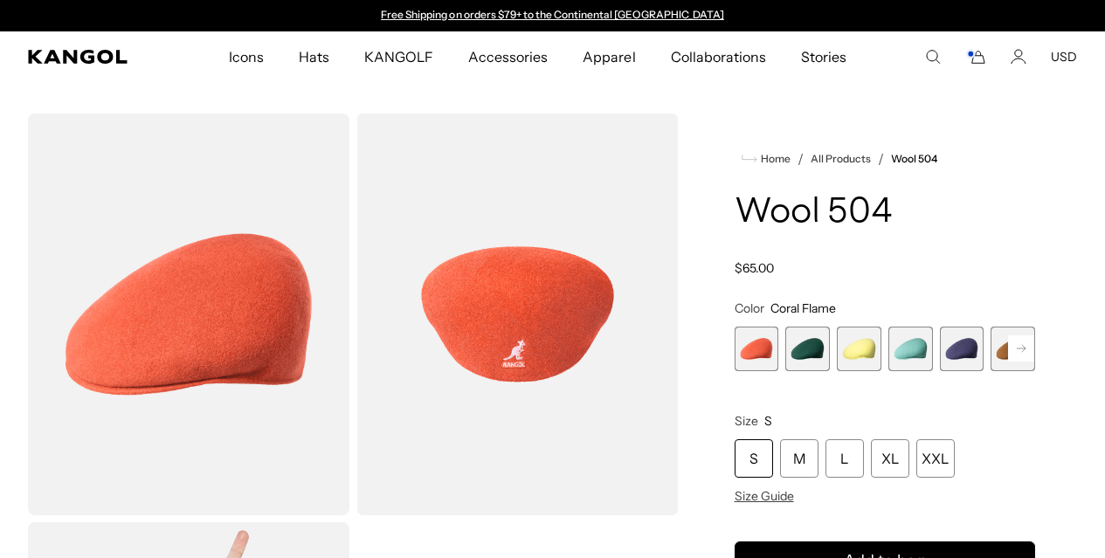
click at [947, 344] on span "5 of 21" at bounding box center [962, 349] width 45 height 45
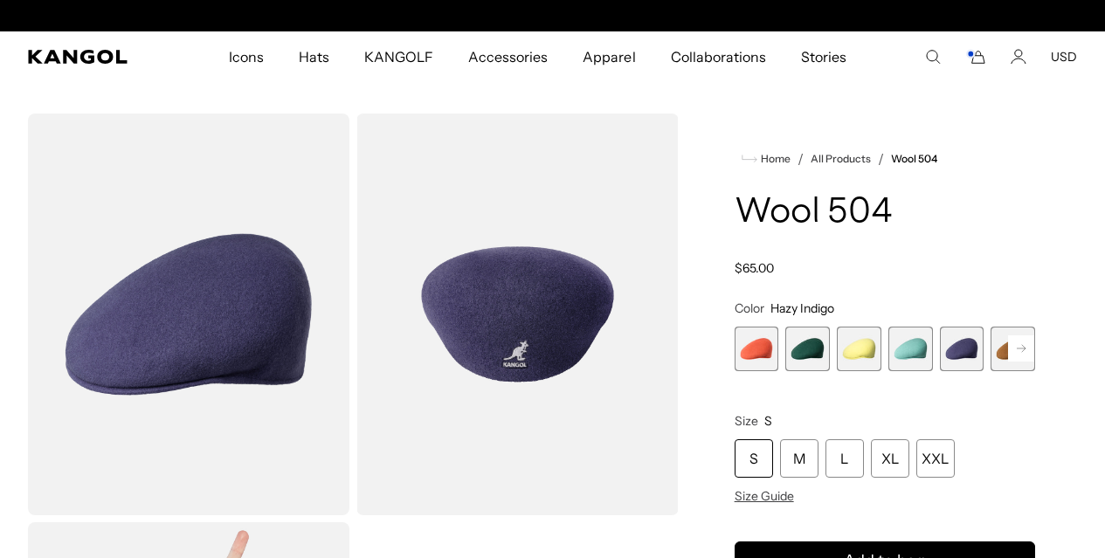
scroll to position [0, 360]
click at [1008, 343] on rect at bounding box center [1021, 349] width 26 height 26
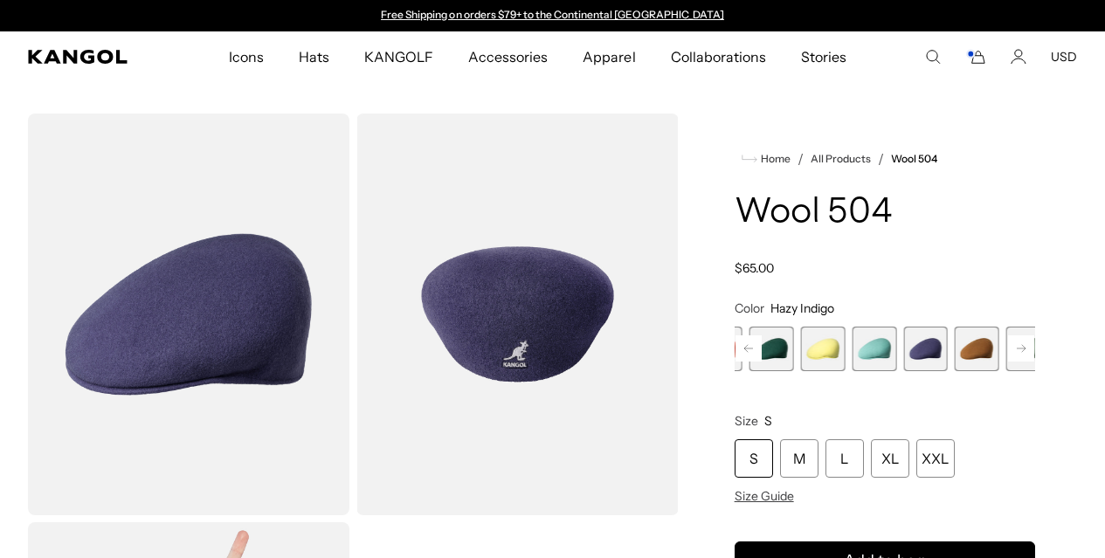
click at [1017, 345] on icon at bounding box center [1021, 348] width 9 height 7
click at [1008, 343] on rect at bounding box center [1021, 349] width 26 height 26
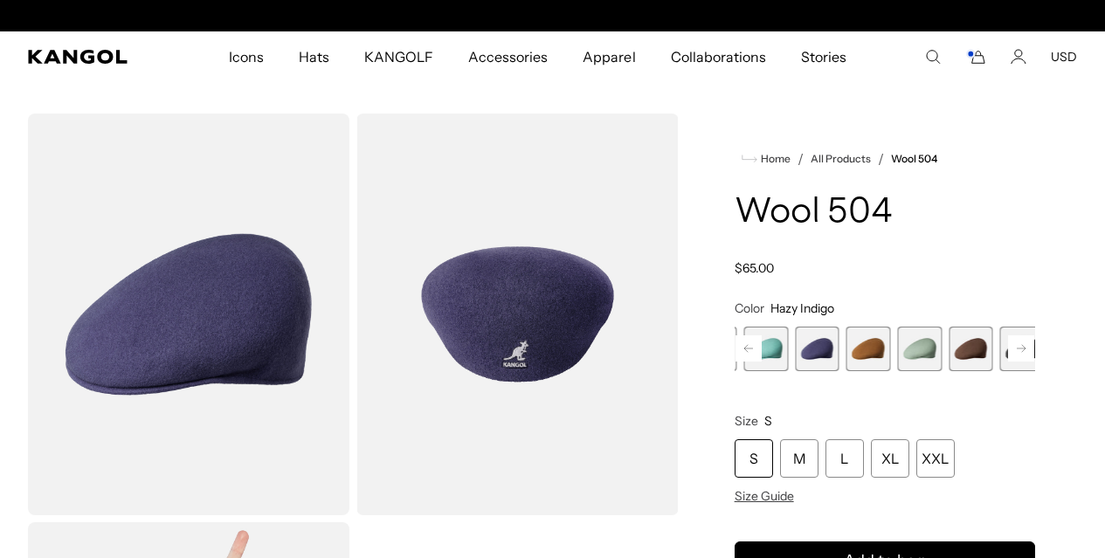
click at [1008, 344] on rect at bounding box center [1021, 349] width 26 height 26
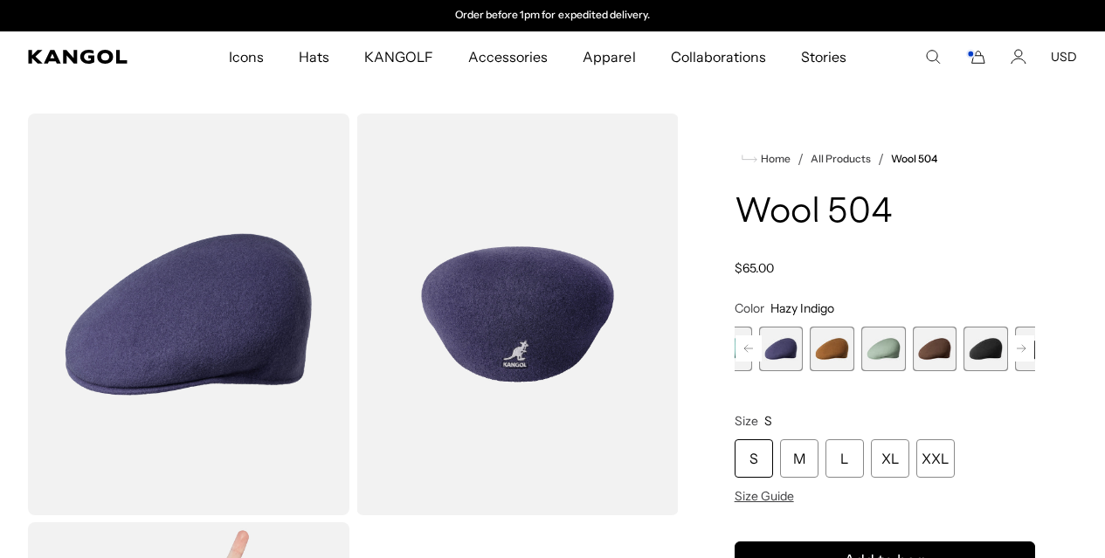
click at [1015, 346] on span "10 of 21" at bounding box center [1037, 349] width 45 height 45
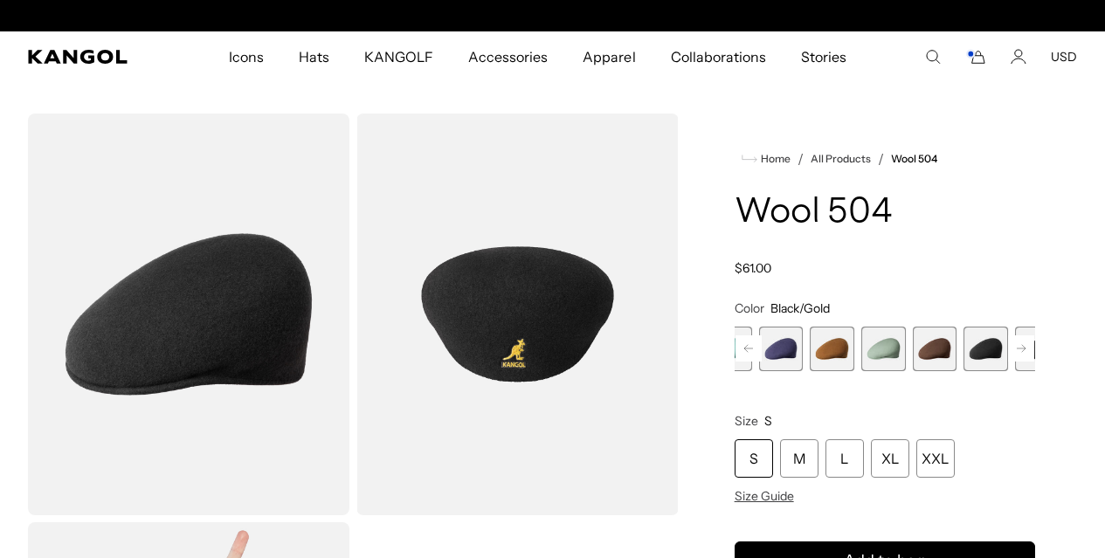
click at [964, 350] on span "9 of 21" at bounding box center [986, 349] width 45 height 45
click at [1015, 347] on span "10 of 21" at bounding box center [1037, 349] width 45 height 45
click at [964, 349] on span "9 of 21" at bounding box center [986, 349] width 45 height 45
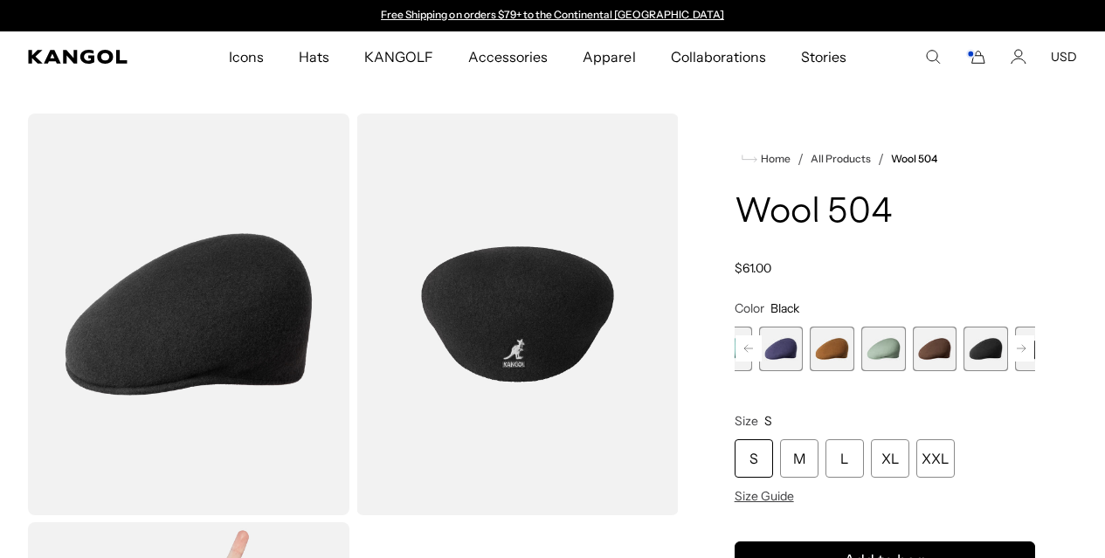
click at [1015, 346] on span "10 of 21" at bounding box center [1037, 349] width 45 height 45
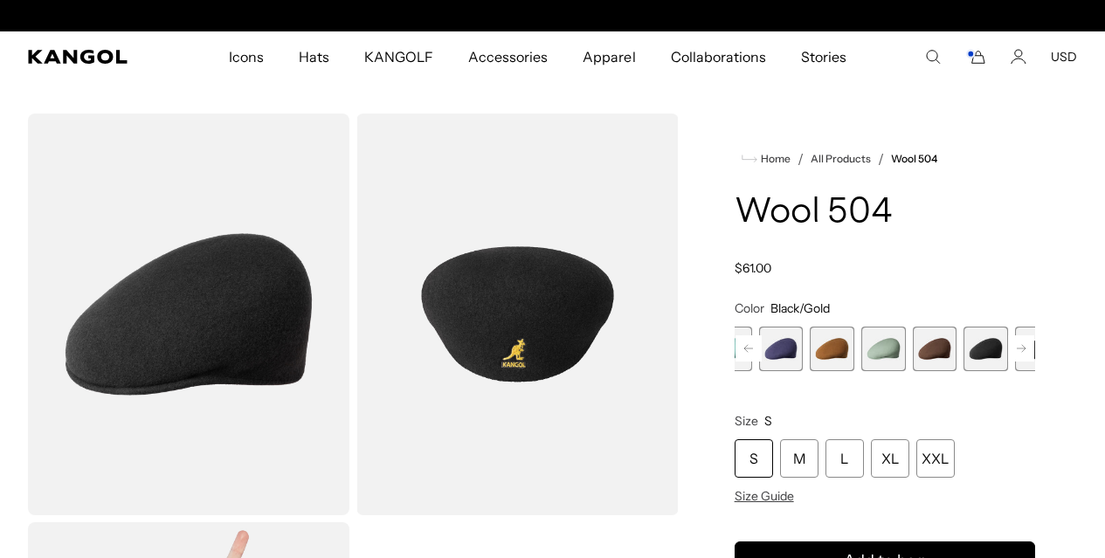
click at [964, 349] on span "9 of 21" at bounding box center [986, 349] width 45 height 45
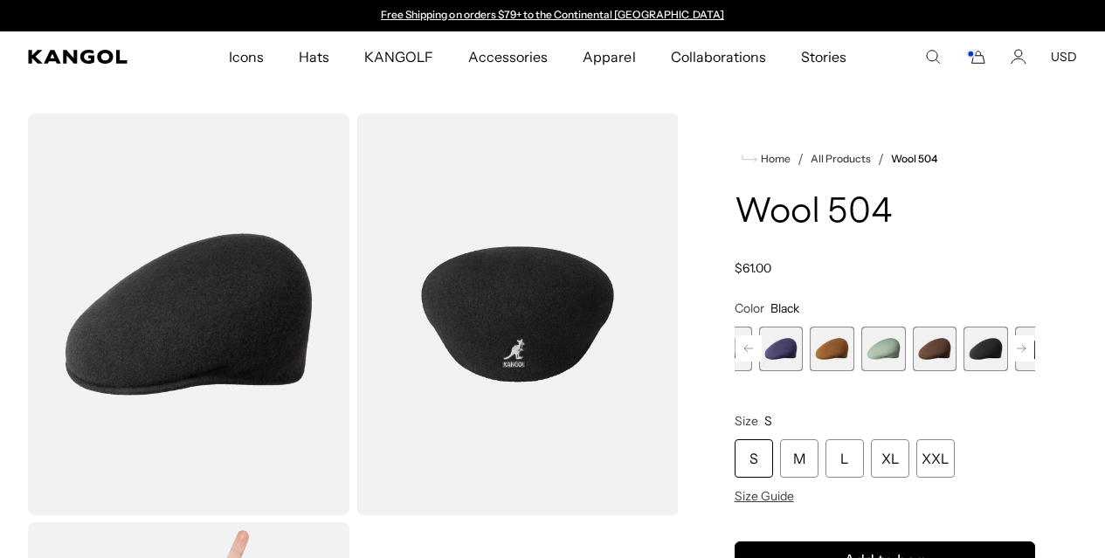
click at [864, 443] on div "L" at bounding box center [845, 459] width 38 height 38
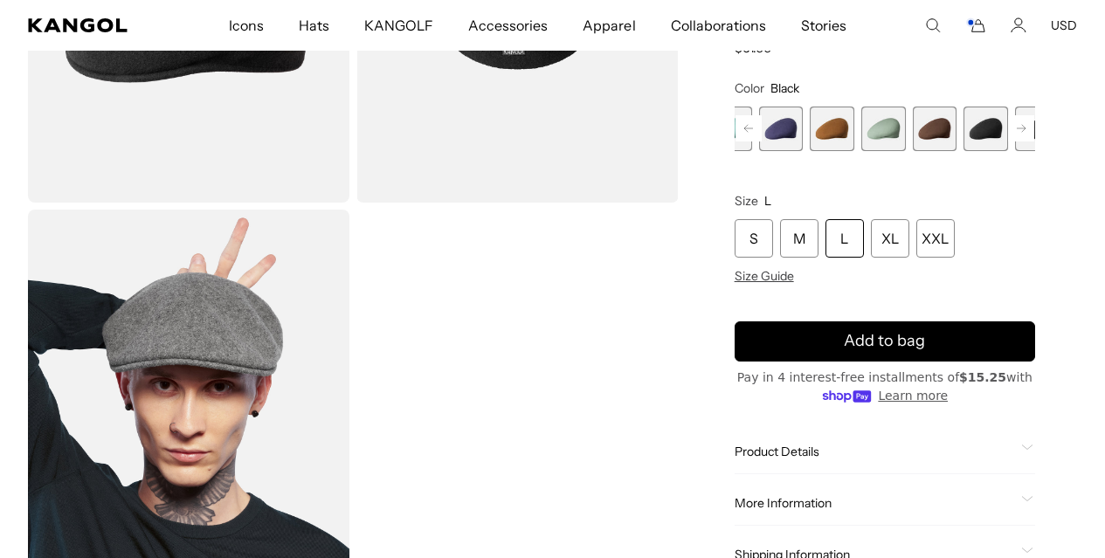
scroll to position [329, 0]
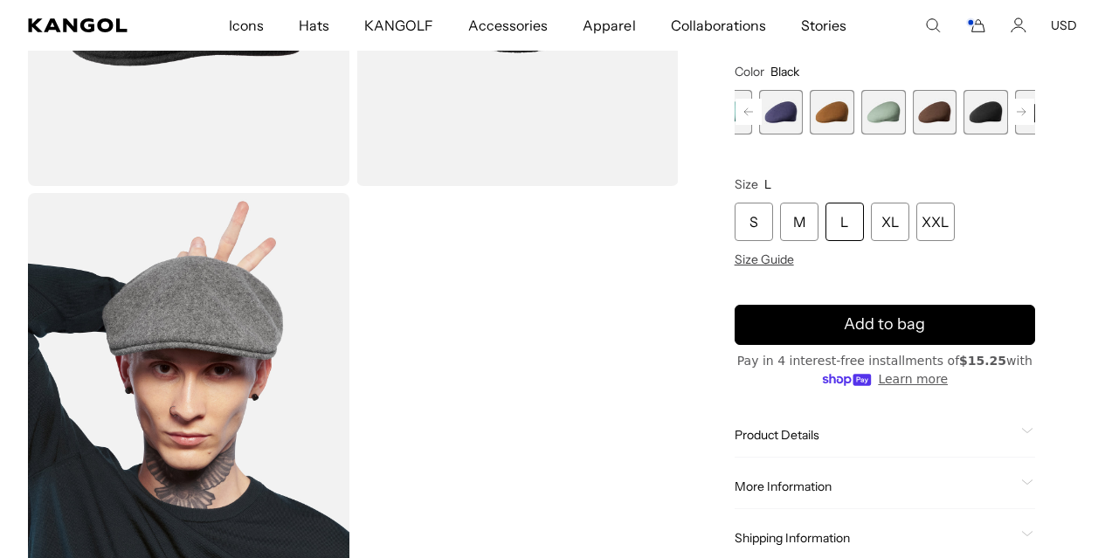
click at [915, 333] on span "Add to bag" at bounding box center [884, 325] width 81 height 24
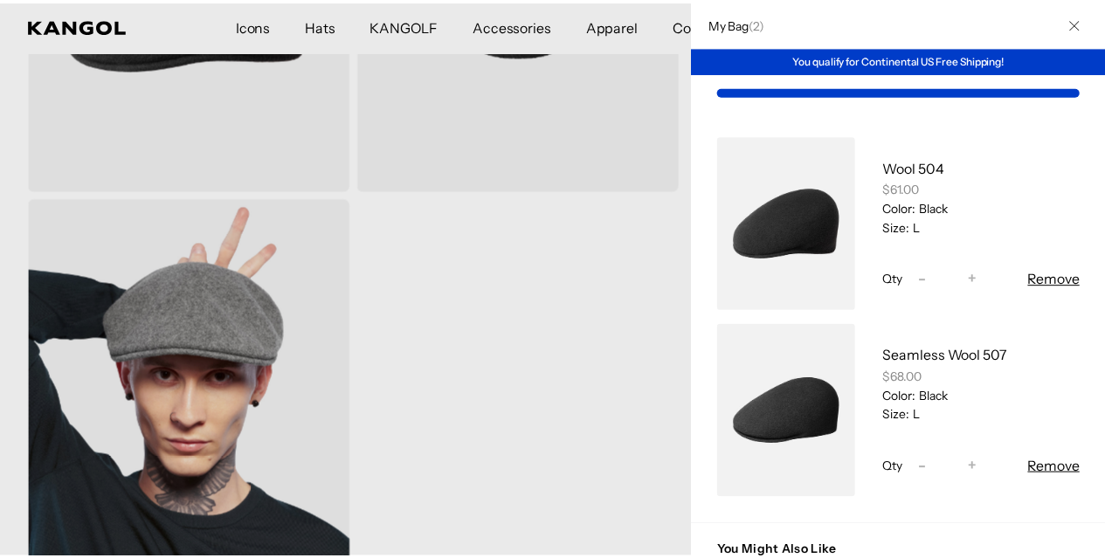
scroll to position [0, 360]
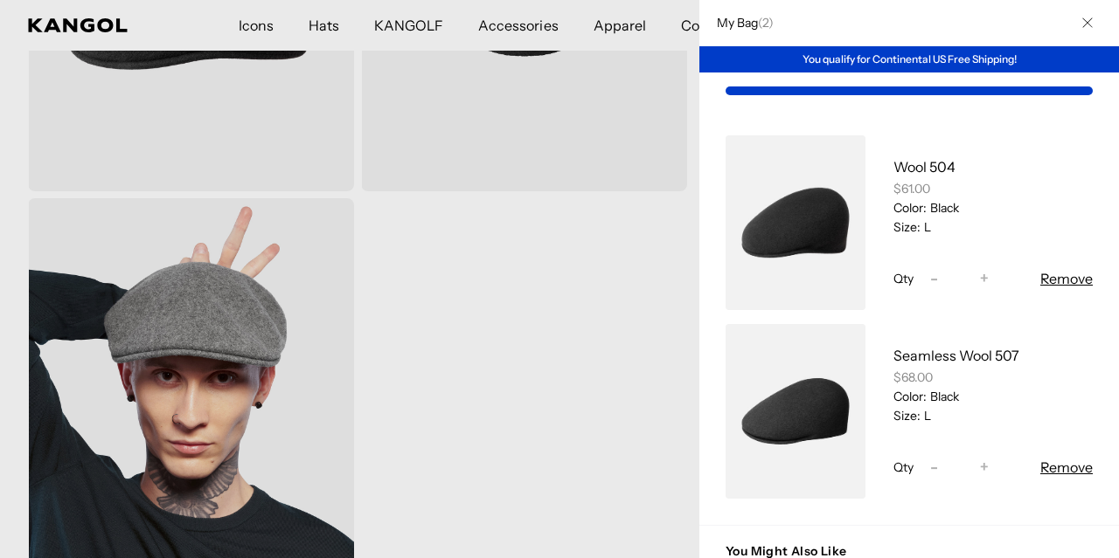
click at [418, 22] on div at bounding box center [559, 279] width 1119 height 558
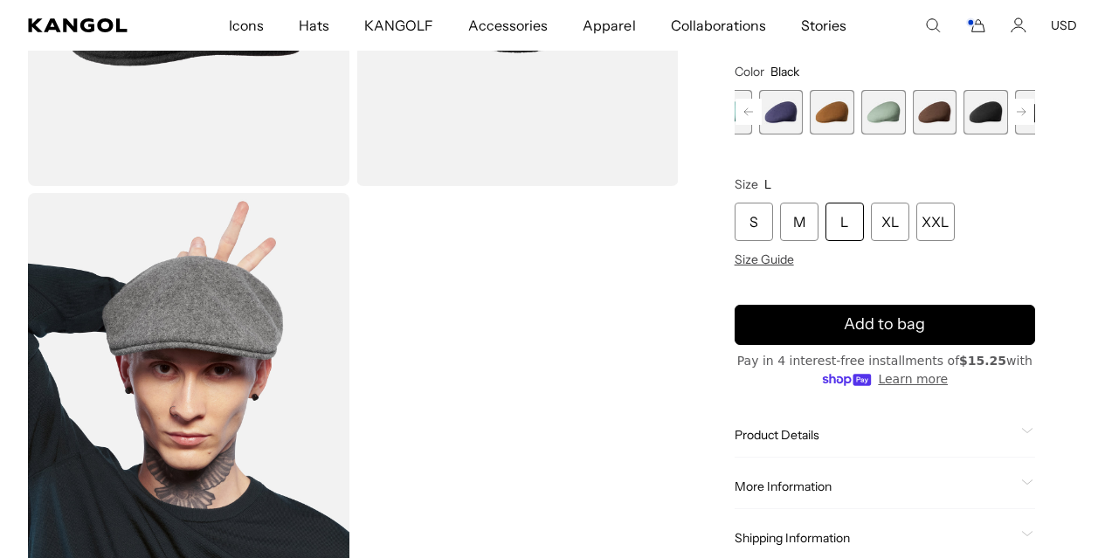
click at [412, 37] on span "KANGOLF" at bounding box center [398, 25] width 69 height 51
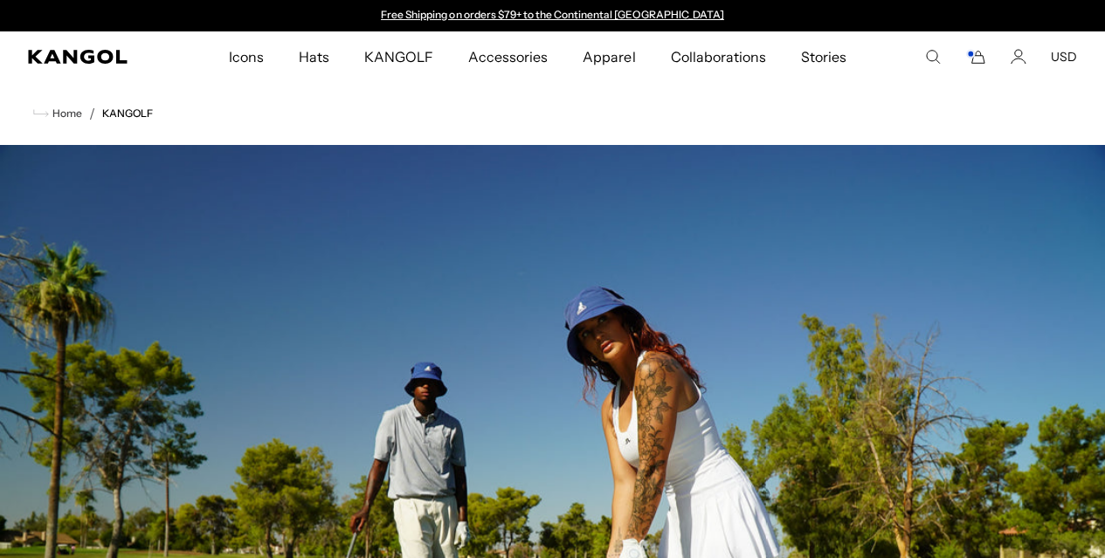
click at [825, 56] on span "Stories" at bounding box center [823, 56] width 45 height 51
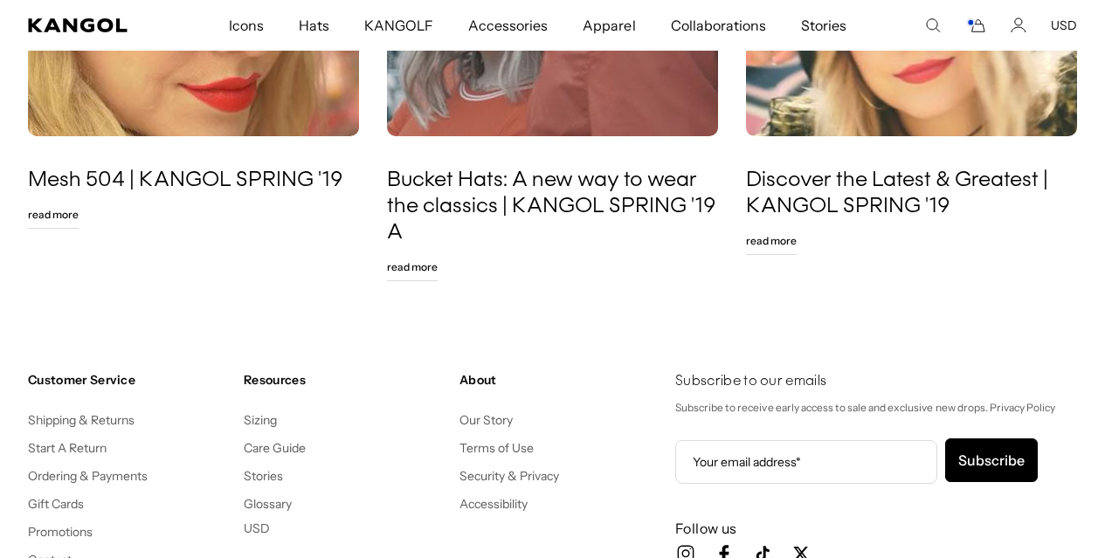
click at [507, 419] on link "Our Story" at bounding box center [486, 420] width 53 height 16
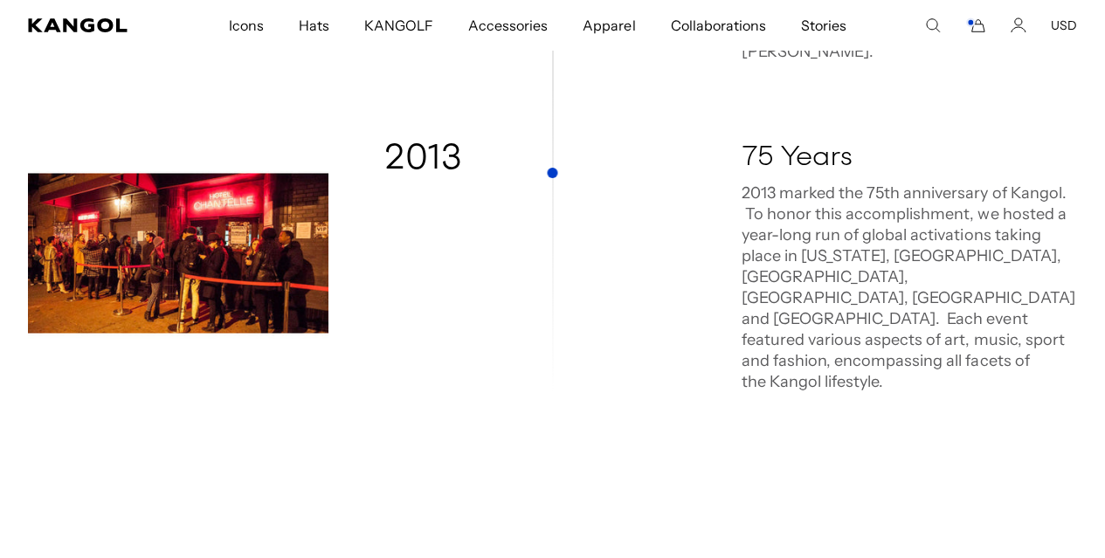
scroll to position [3136, 0]
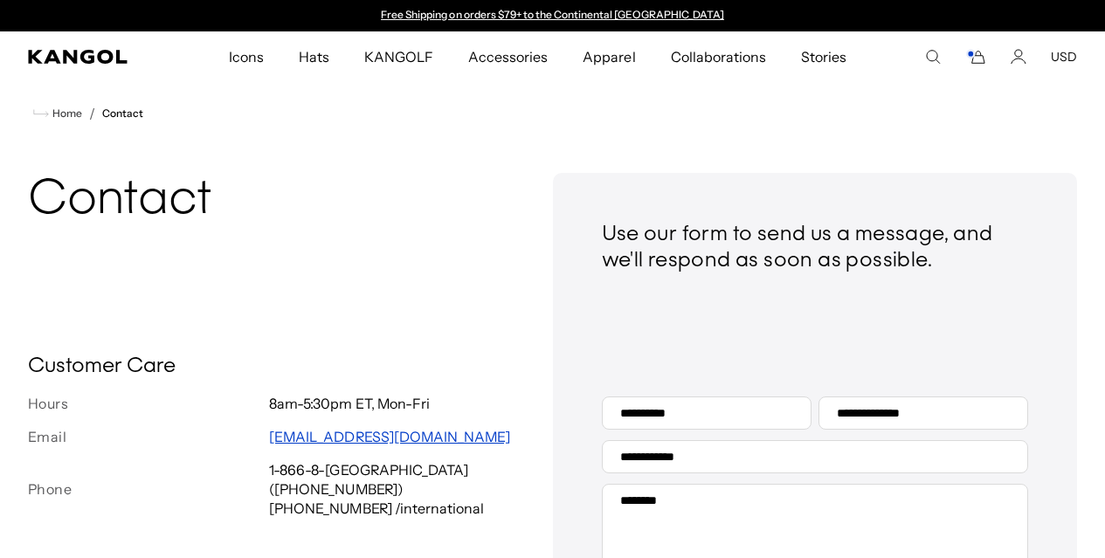
click at [327, 61] on span "Hats" at bounding box center [314, 56] width 31 height 51
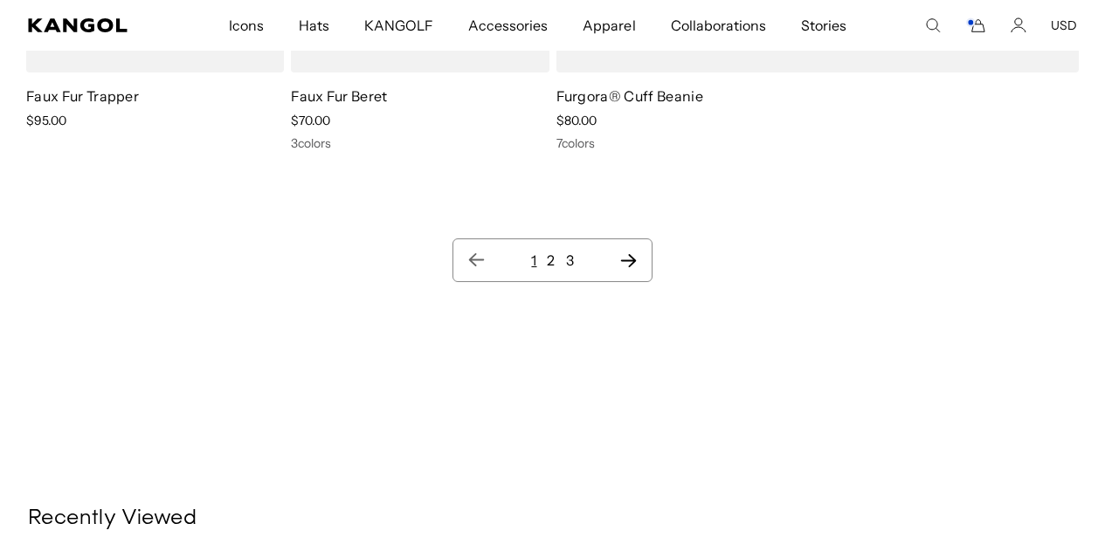
click at [634, 261] on icon "Next page" at bounding box center [628, 260] width 16 height 13
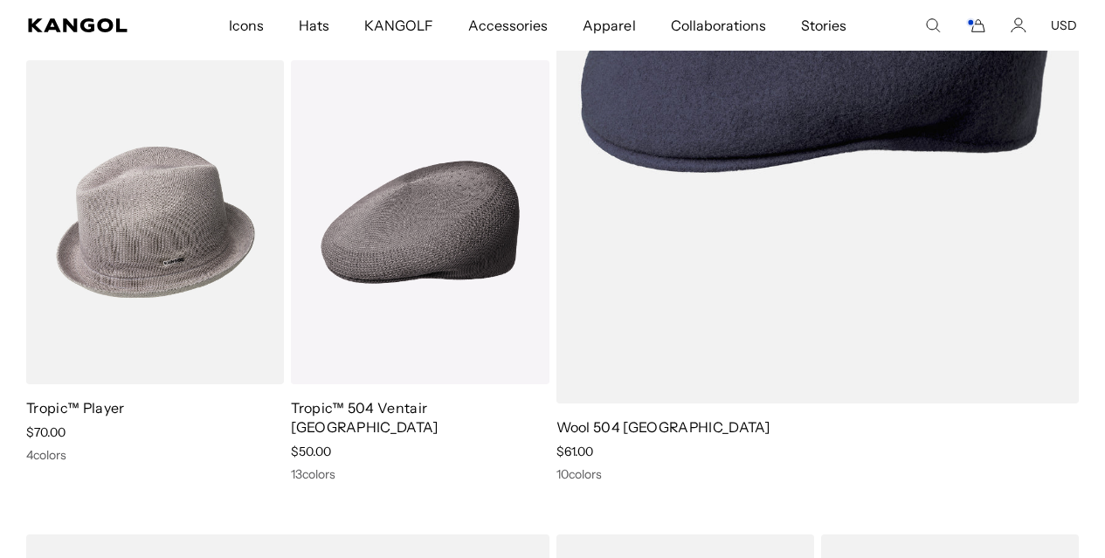
click at [613, 419] on link "Wool 504 [GEOGRAPHIC_DATA]" at bounding box center [664, 427] width 214 height 17
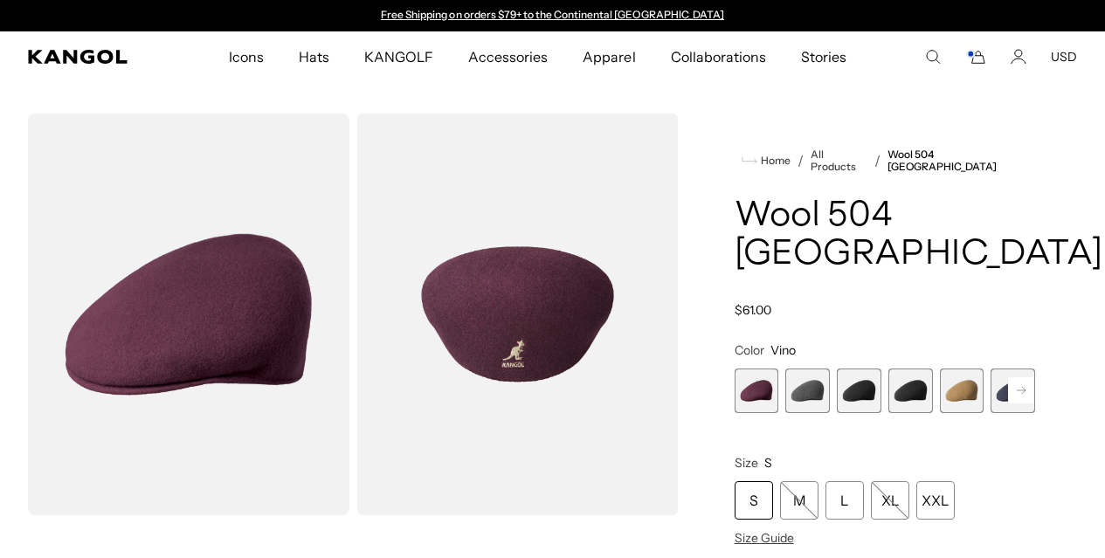
scroll to position [0, 360]
click at [864, 485] on div "L" at bounding box center [845, 501] width 38 height 38
click at [830, 386] on span "2 of 12" at bounding box center [808, 391] width 45 height 45
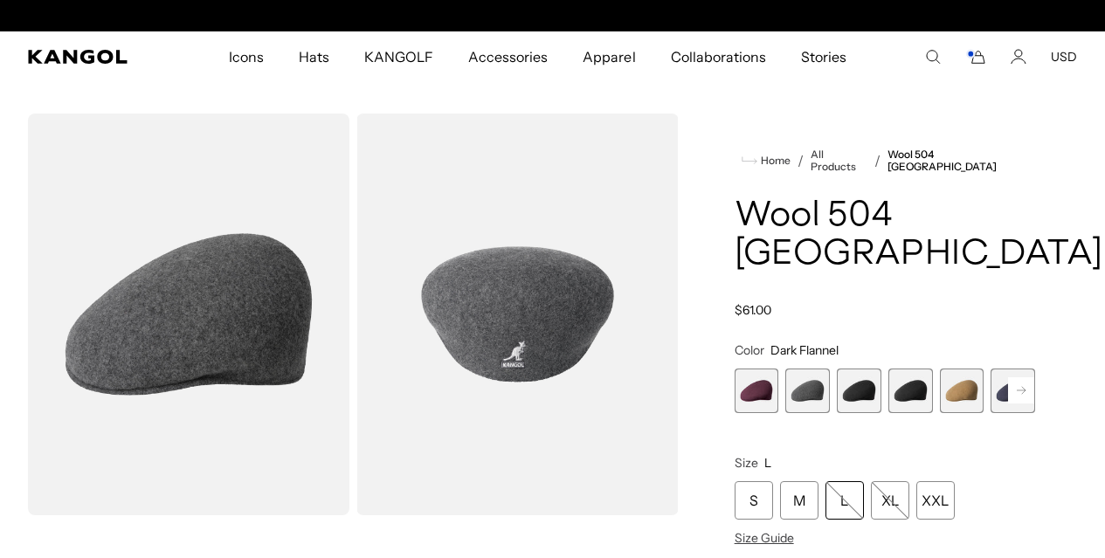
click at [865, 388] on span "3 of 12" at bounding box center [859, 391] width 45 height 45
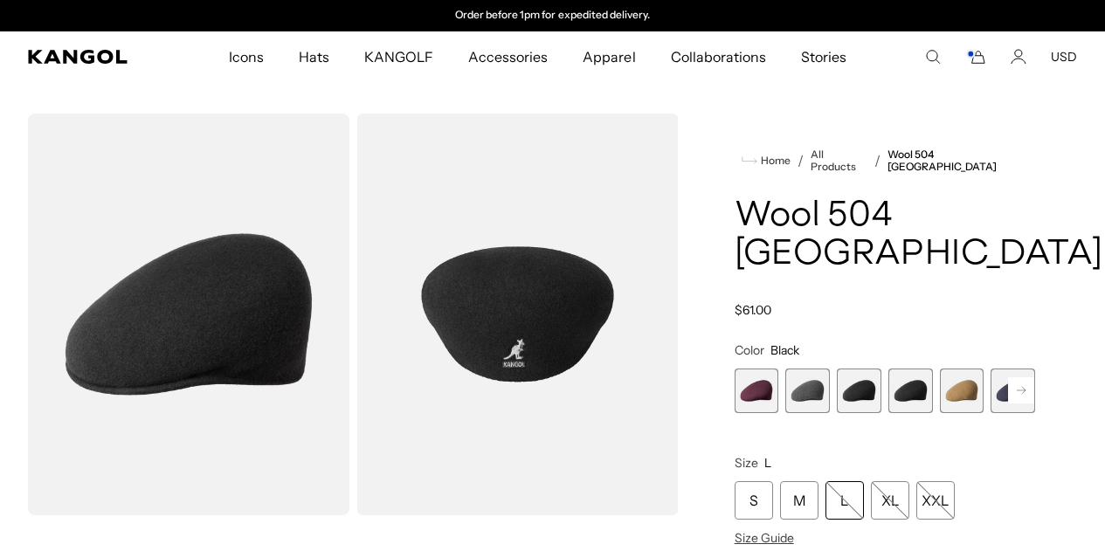
click at [905, 391] on span "4 of 12" at bounding box center [911, 391] width 45 height 45
click at [941, 387] on span "5 of 12" at bounding box center [962, 391] width 45 height 45
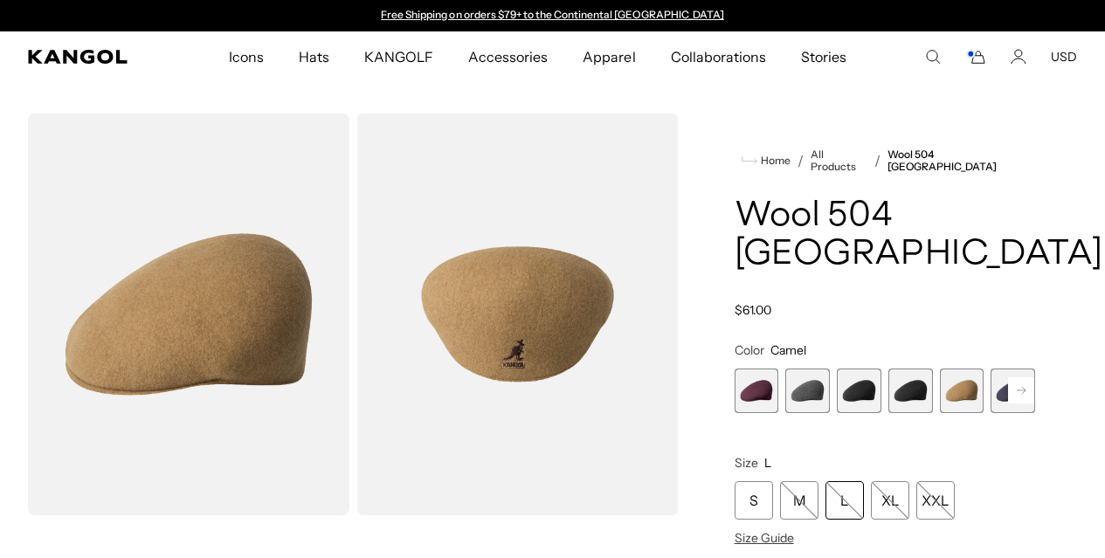
click at [1017, 387] on icon at bounding box center [1021, 390] width 9 height 7
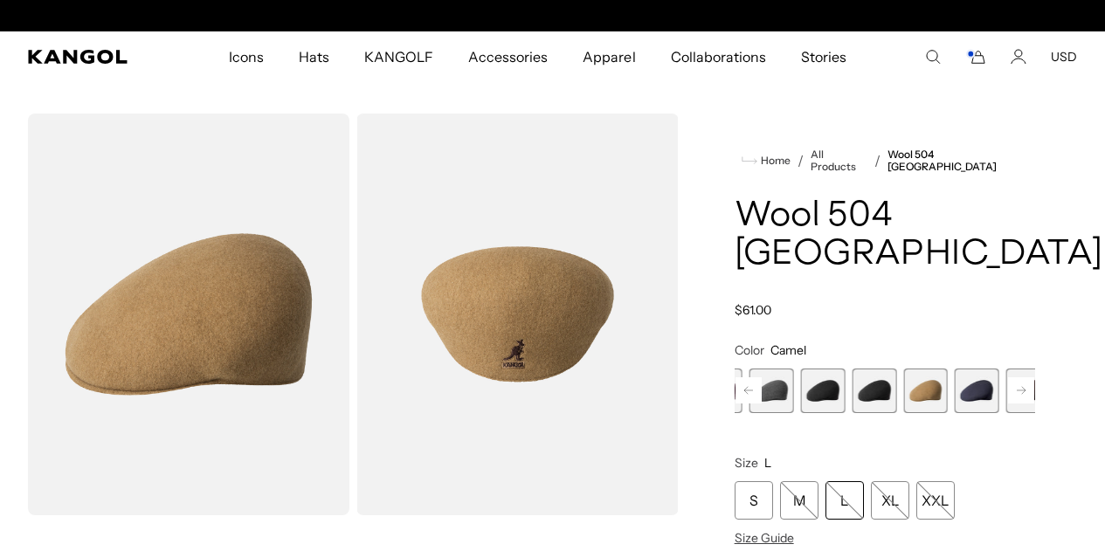
scroll to position [0, 360]
click at [1008, 381] on rect at bounding box center [1021, 391] width 26 height 26
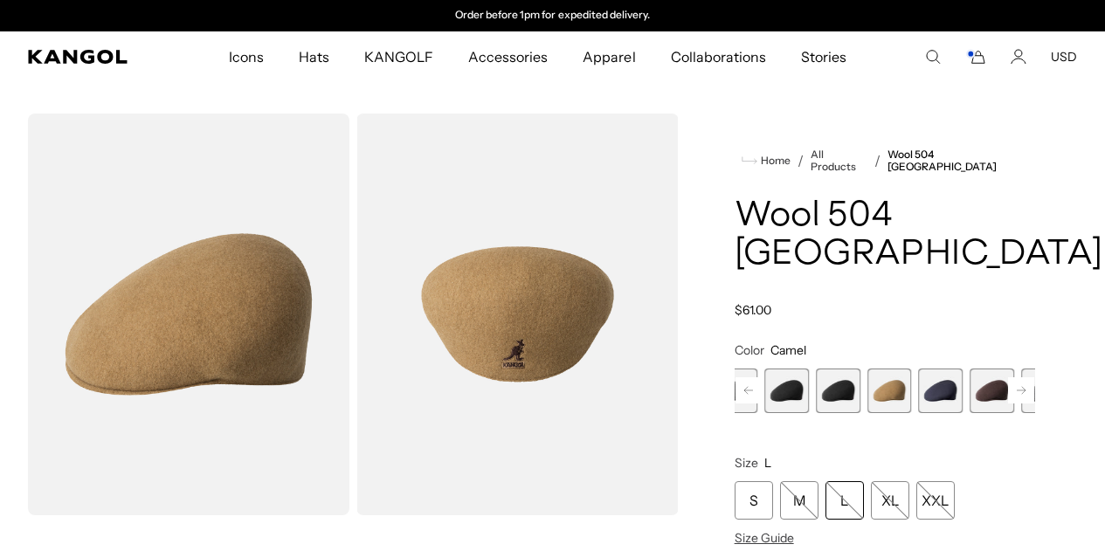
click at [970, 382] on span "7 of 12" at bounding box center [992, 391] width 45 height 45
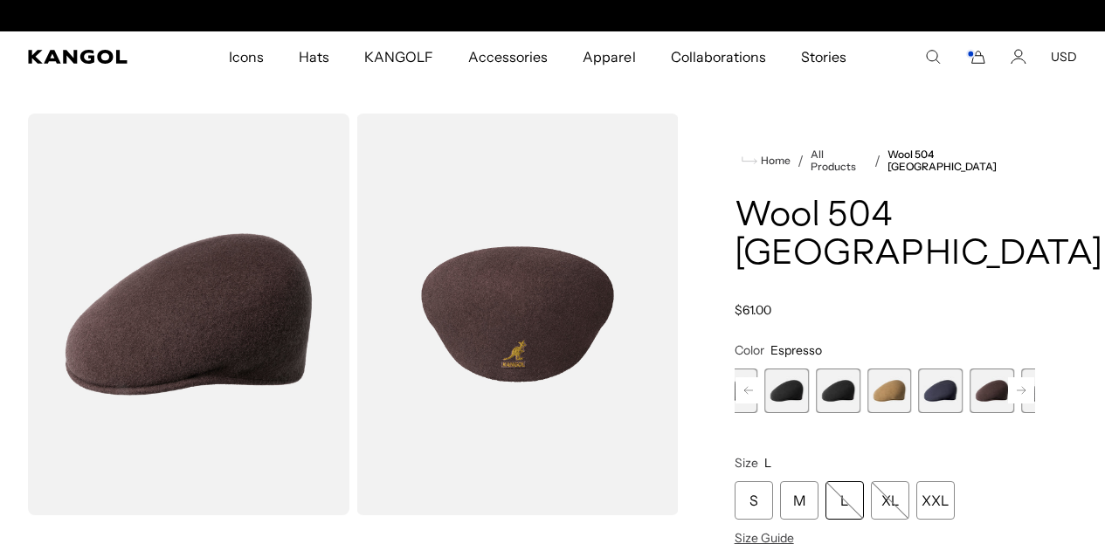
click at [918, 385] on span "6 of 12" at bounding box center [940, 391] width 45 height 45
